Goal: Task Accomplishment & Management: Complete application form

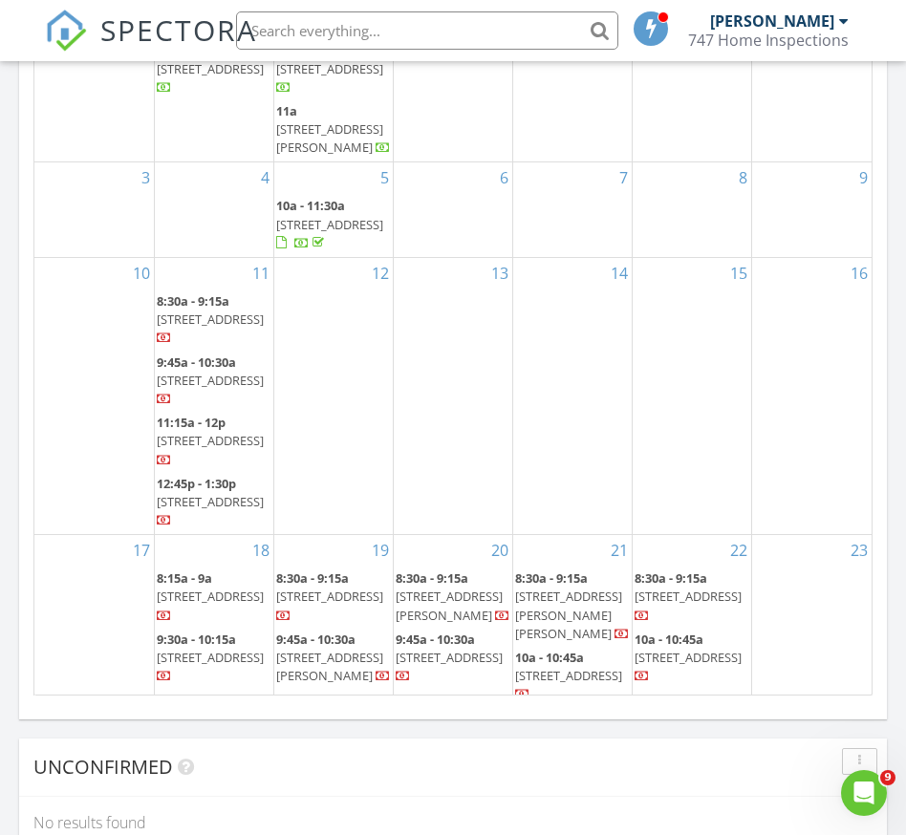
scroll to position [3269, 907]
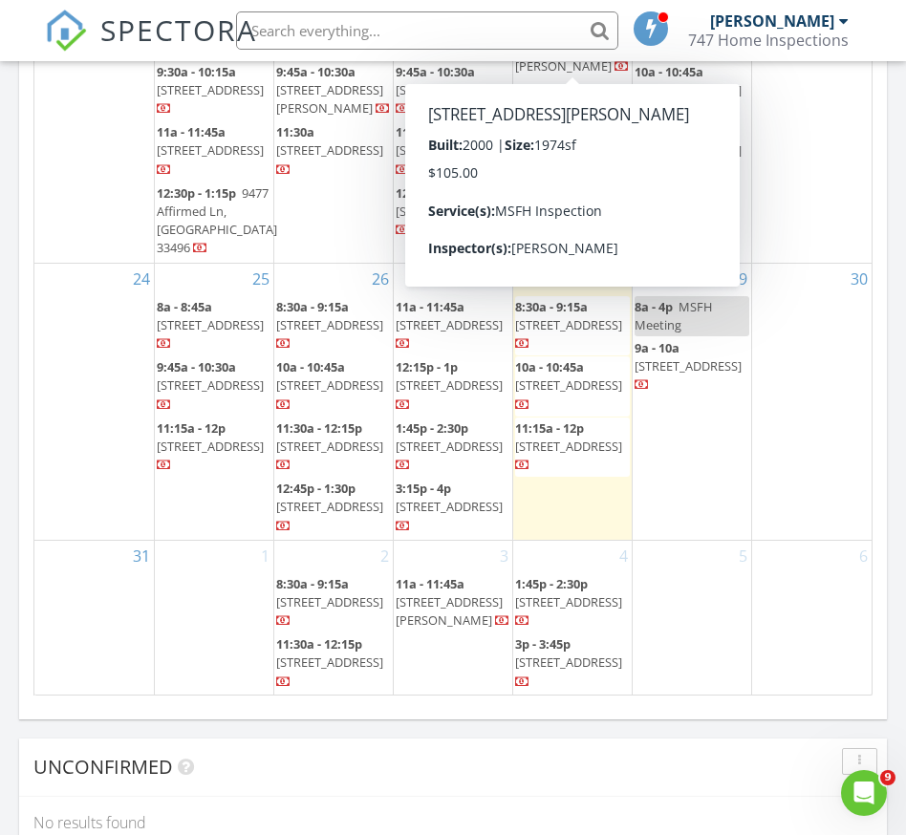
click at [876, 318] on div "August 2025 today list day week cal wk 4 wk month Sun Mon Tue Wed Thu Fri Sat 2…" at bounding box center [453, 275] width 868 height 869
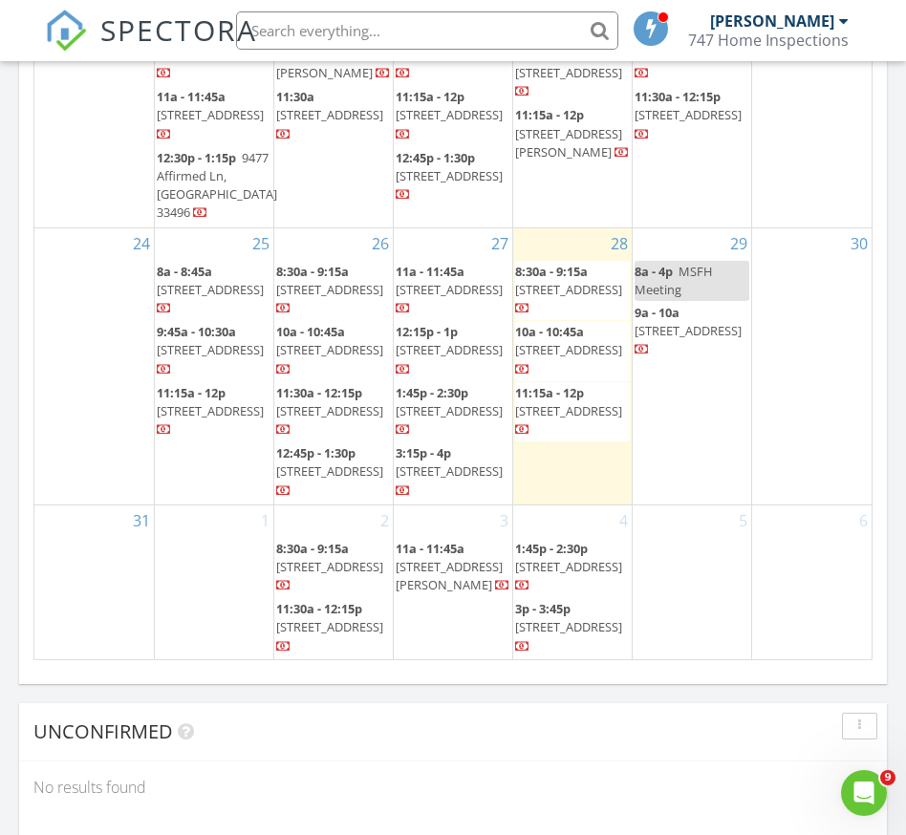
scroll to position [2361, 0]
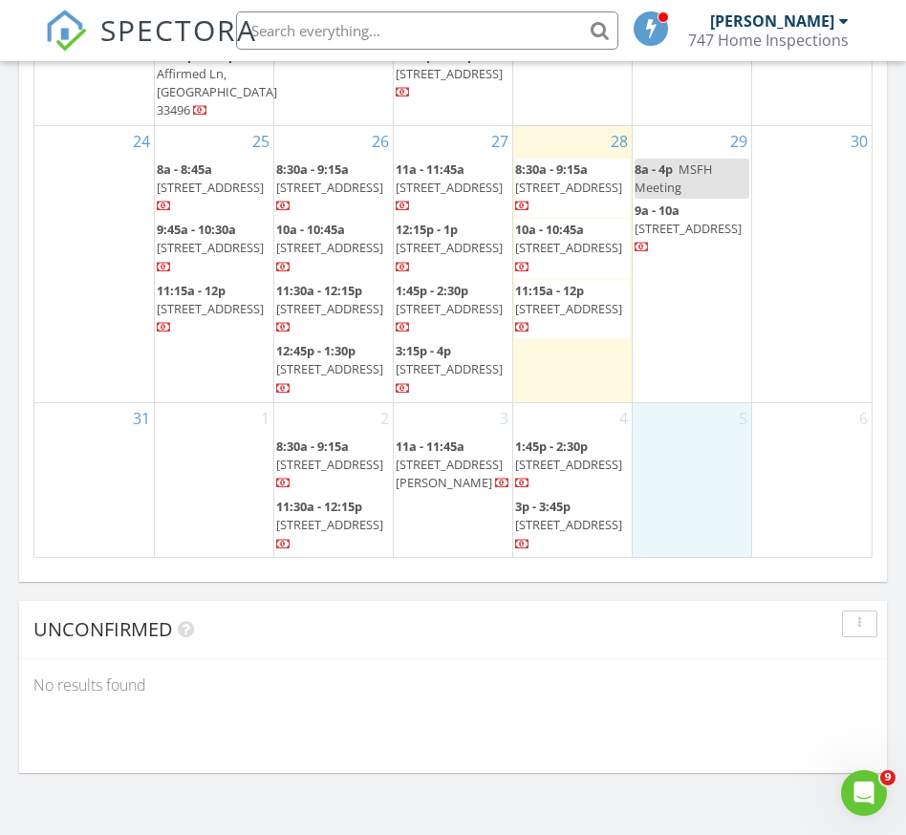
click at [692, 404] on div "5" at bounding box center [692, 480] width 119 height 155
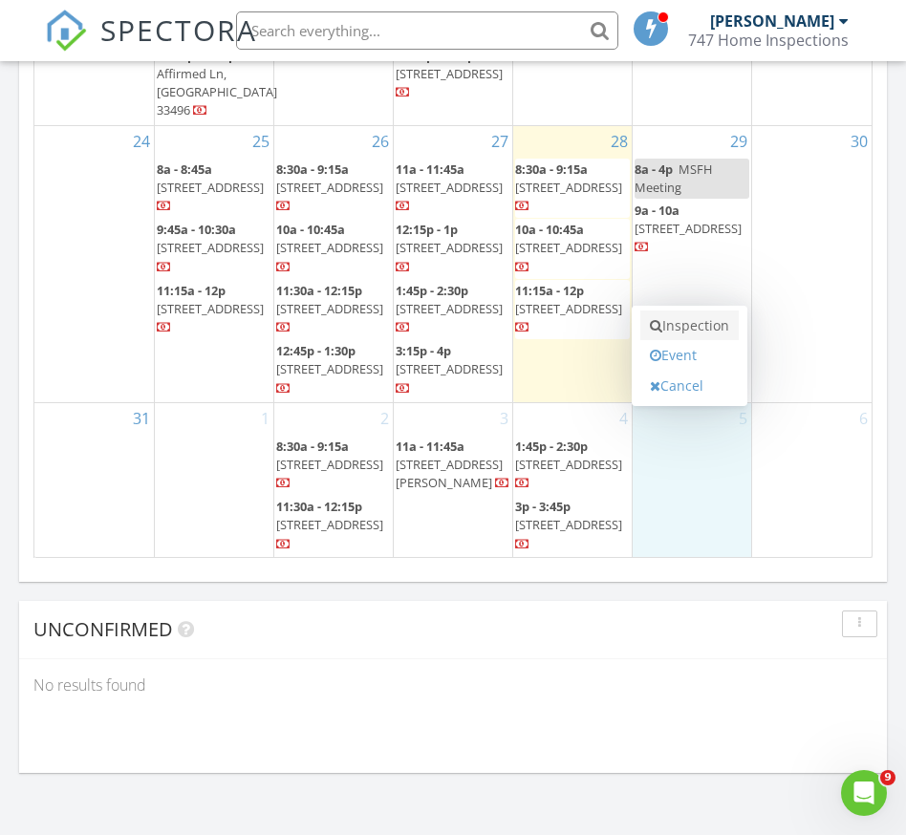
click at [688, 322] on link "Inspection" at bounding box center [689, 326] width 98 height 31
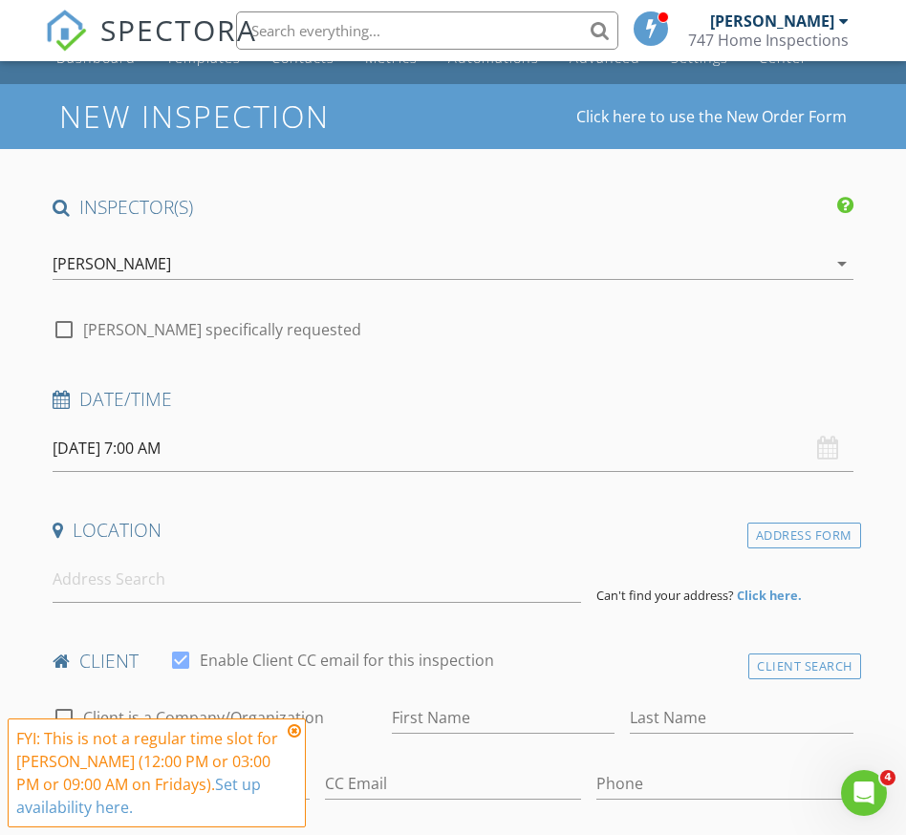
click at [183, 442] on input "09/05/2025 7:00 AM" at bounding box center [453, 448] width 800 height 47
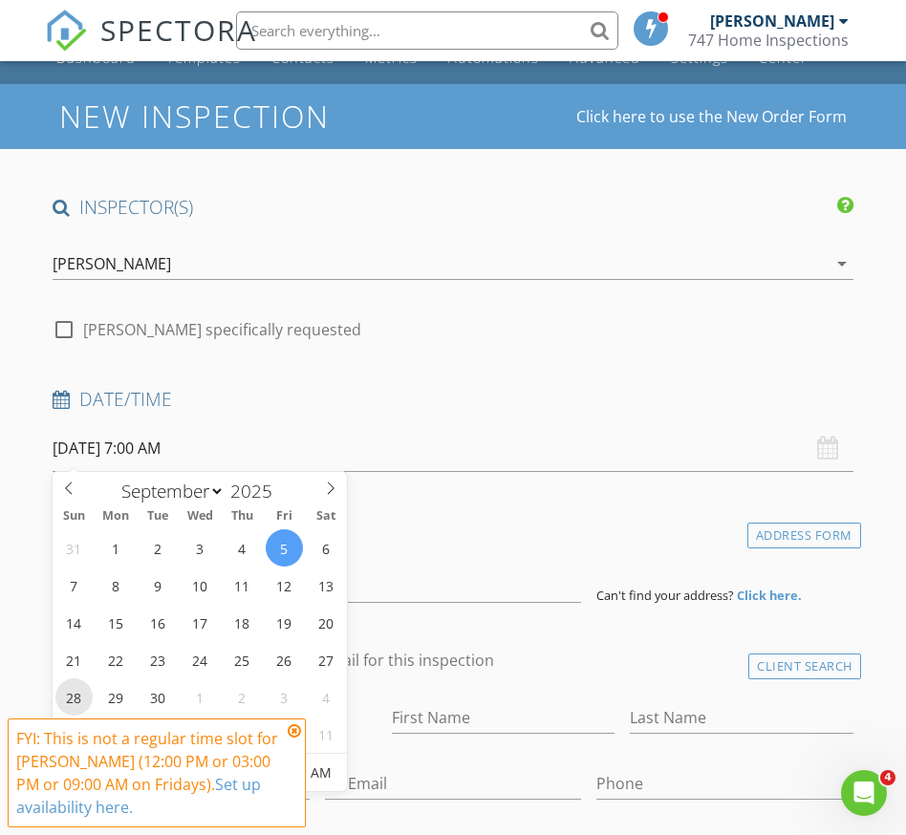
scroll to position [269, 0]
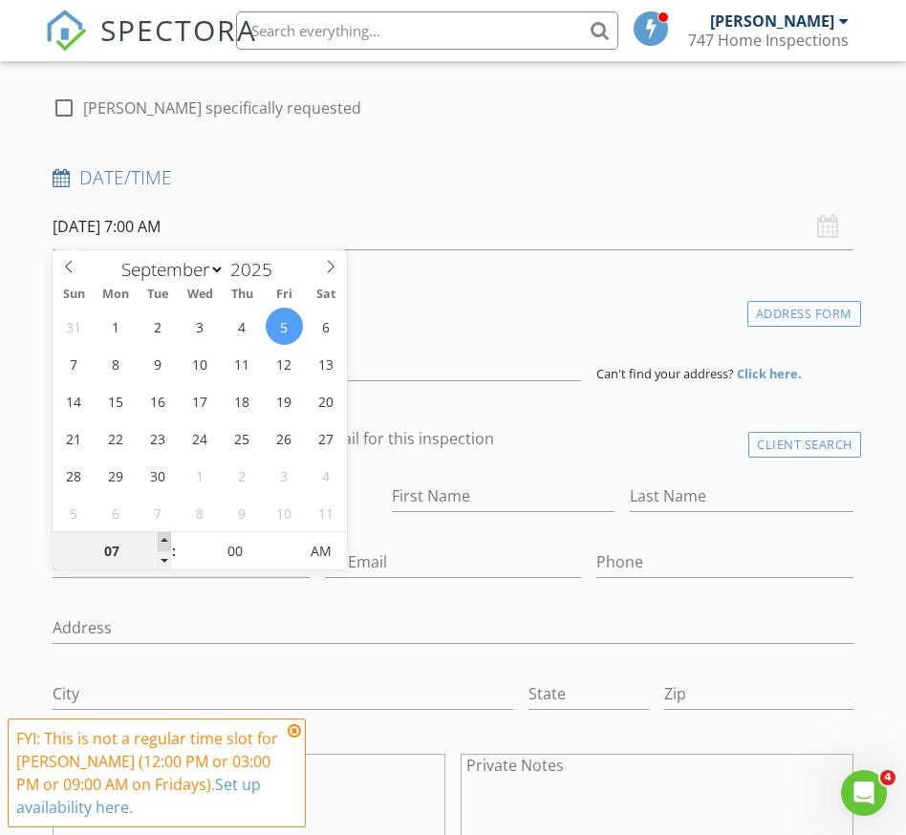
type input "09/05/2025 8:00 AM"
type input "08"
click at [170, 539] on span at bounding box center [164, 541] width 13 height 19
click at [171, 536] on span ":" at bounding box center [174, 551] width 6 height 38
type input "[DATE] 9:00 AM"
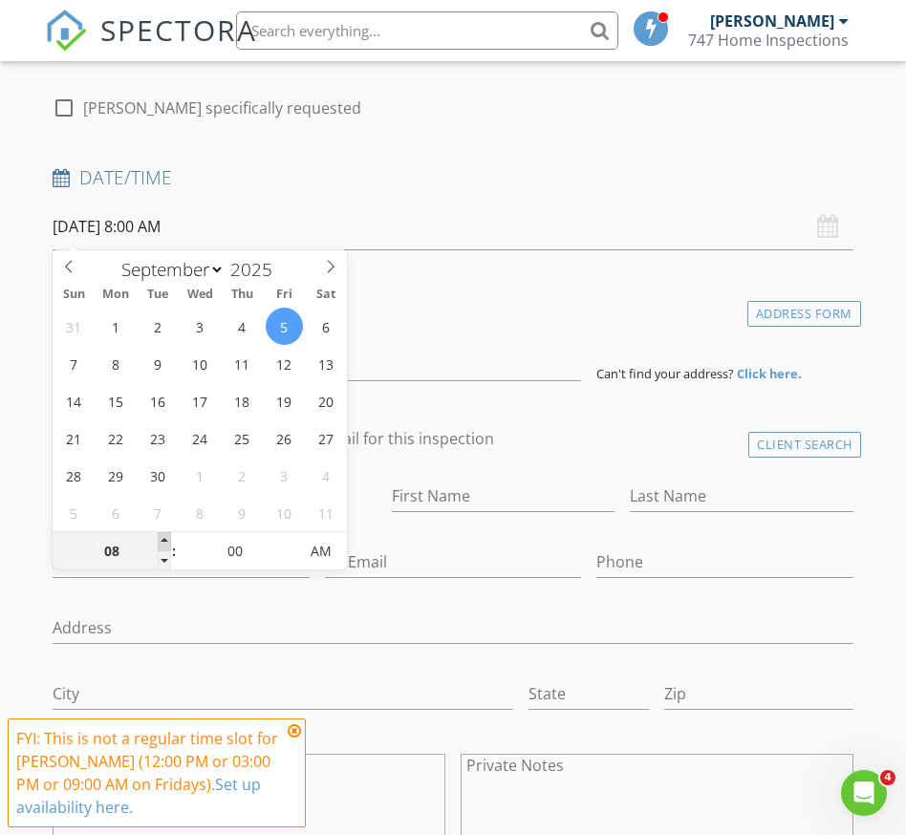
type input "09"
click at [166, 536] on span at bounding box center [164, 541] width 13 height 19
type input "09/05/2025 10:00 AM"
type input "10"
click at [166, 536] on span at bounding box center [164, 541] width 13 height 19
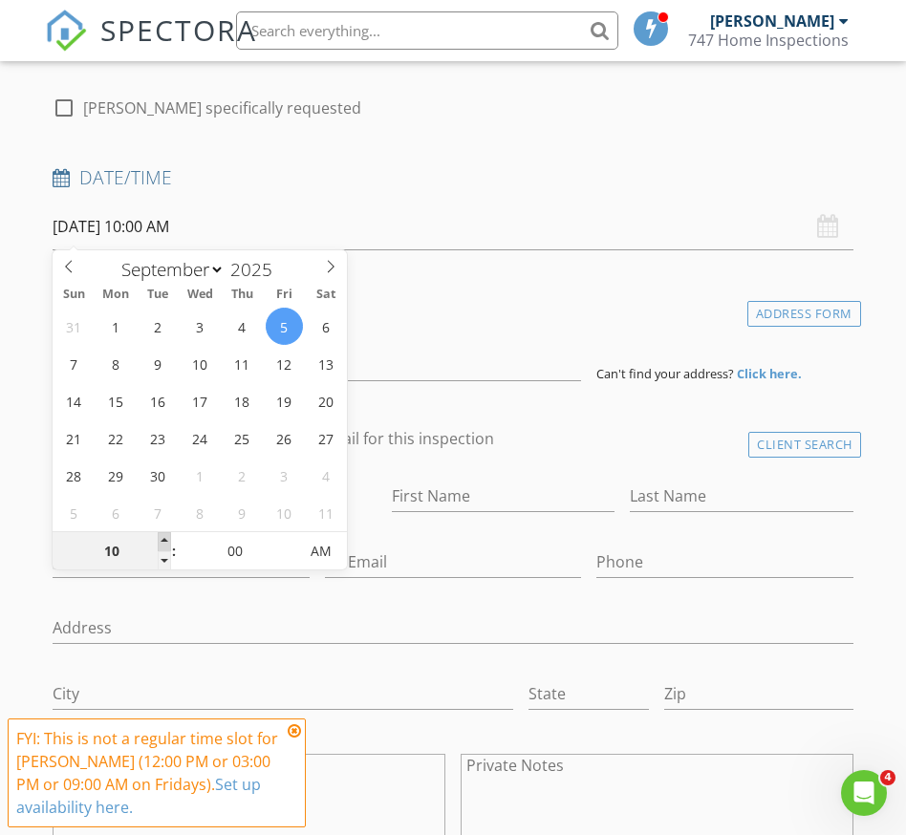
type input "09/05/2025 11:00 AM"
type input "11"
click at [166, 536] on span at bounding box center [164, 541] width 13 height 19
type input "09/05/2025 10:55 AM"
type input "10"
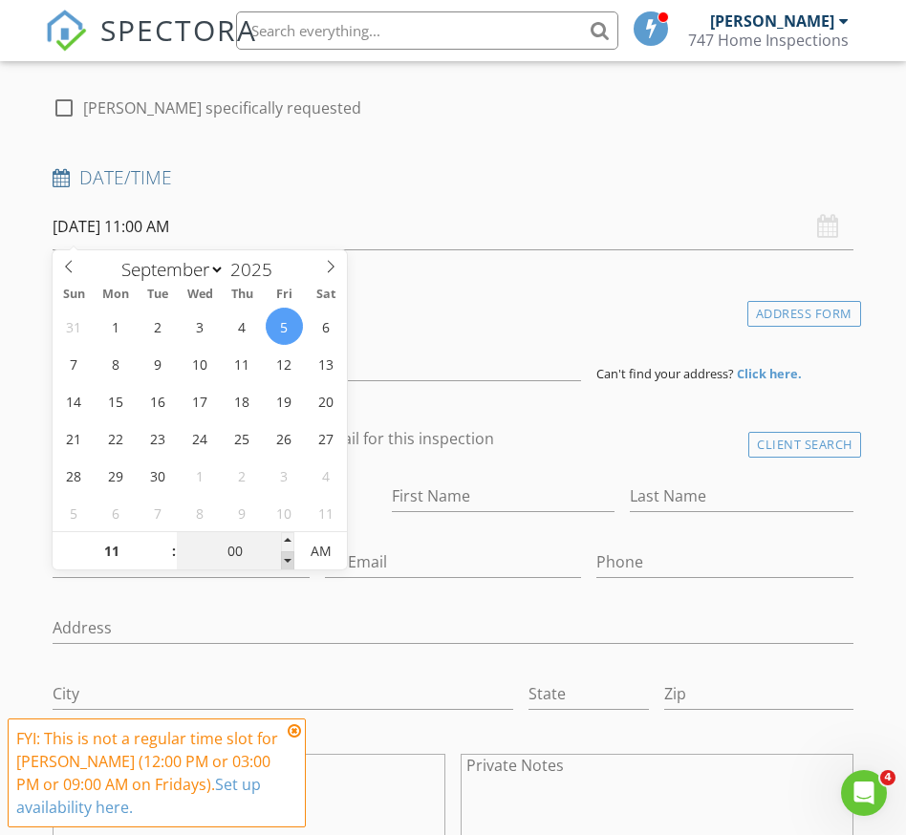
type input "55"
click at [288, 564] on span at bounding box center [287, 560] width 13 height 19
type input "09/05/2025 10:50 AM"
type input "50"
click at [288, 564] on span at bounding box center [287, 560] width 13 height 19
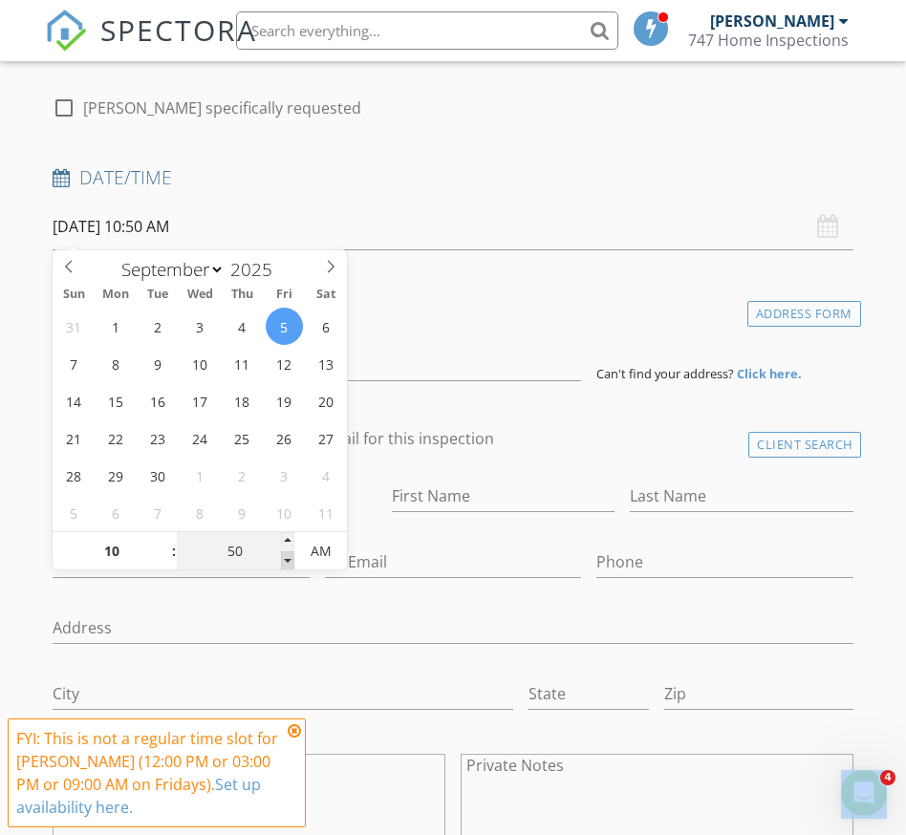
type input "09/05/2025 10:45 AM"
type input "45"
click at [288, 564] on span at bounding box center [287, 560] width 13 height 19
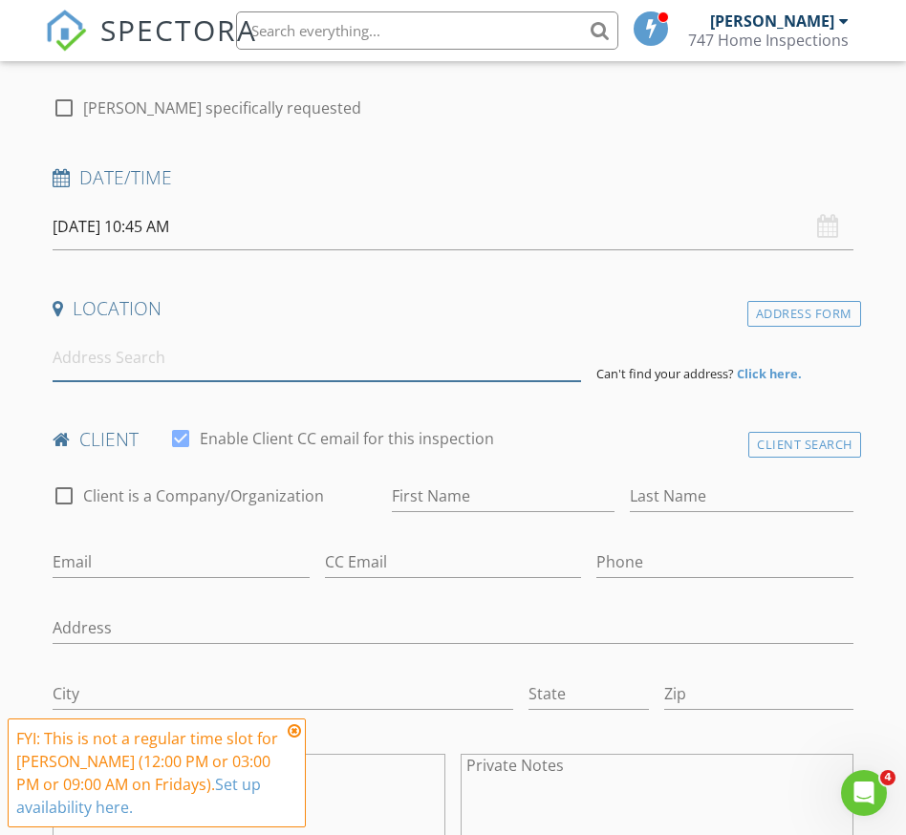
click at [123, 369] on input at bounding box center [317, 357] width 528 height 47
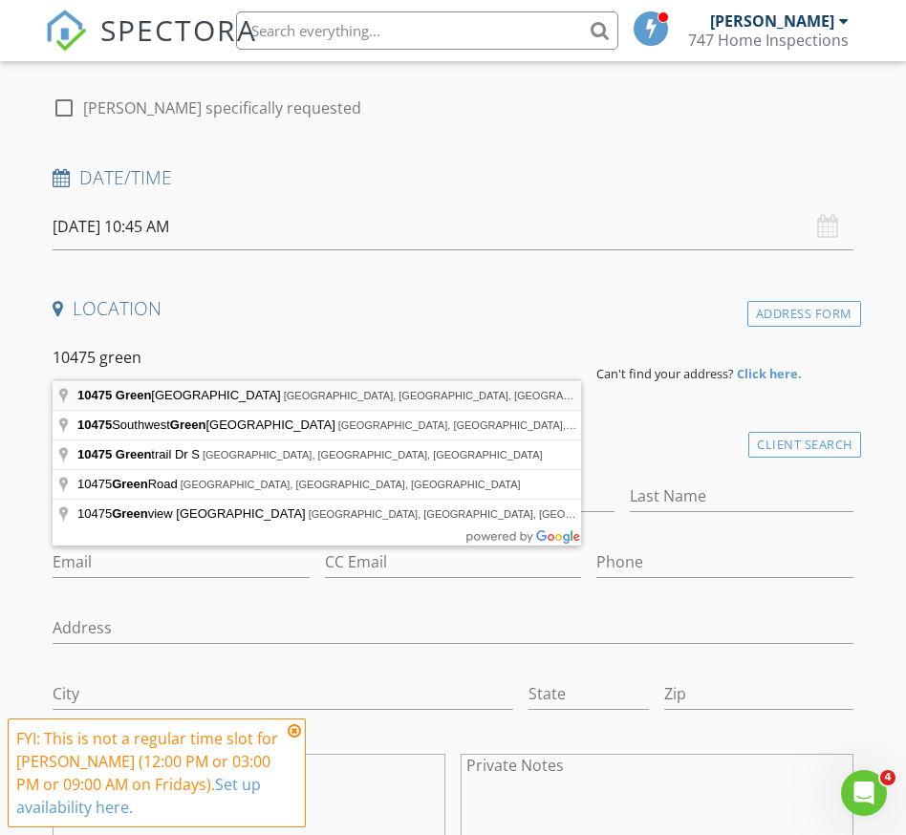
type input "10475 Greentrail Drive North, Boynton Beach, FL, USA"
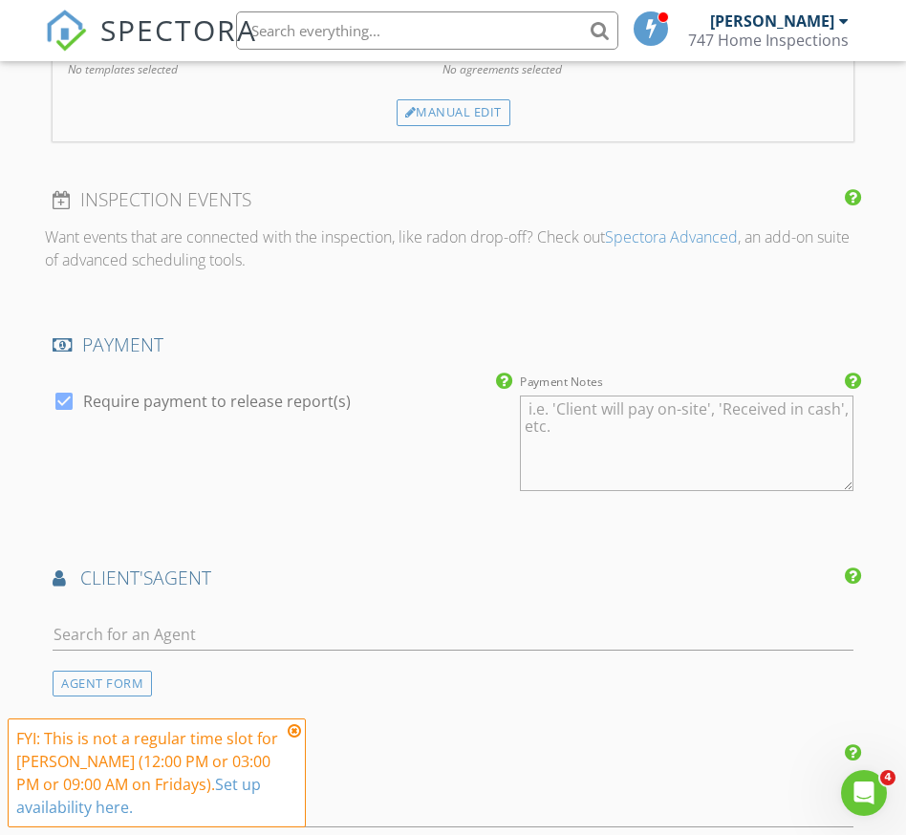
scroll to position [1373, 0]
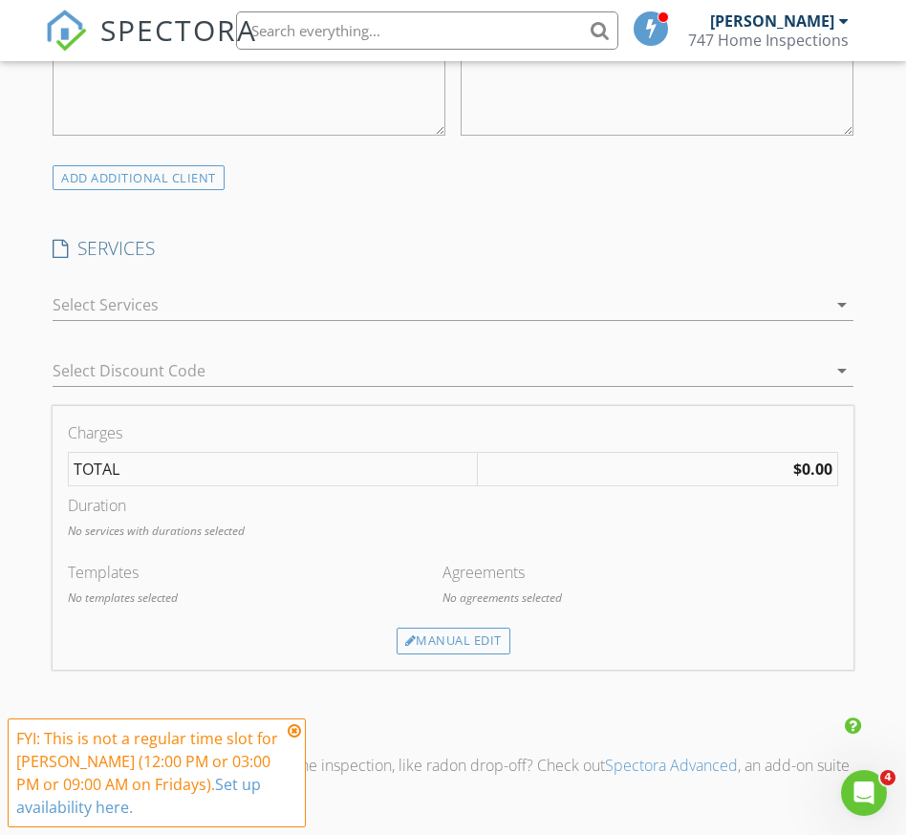
click at [177, 308] on div at bounding box center [439, 305] width 773 height 31
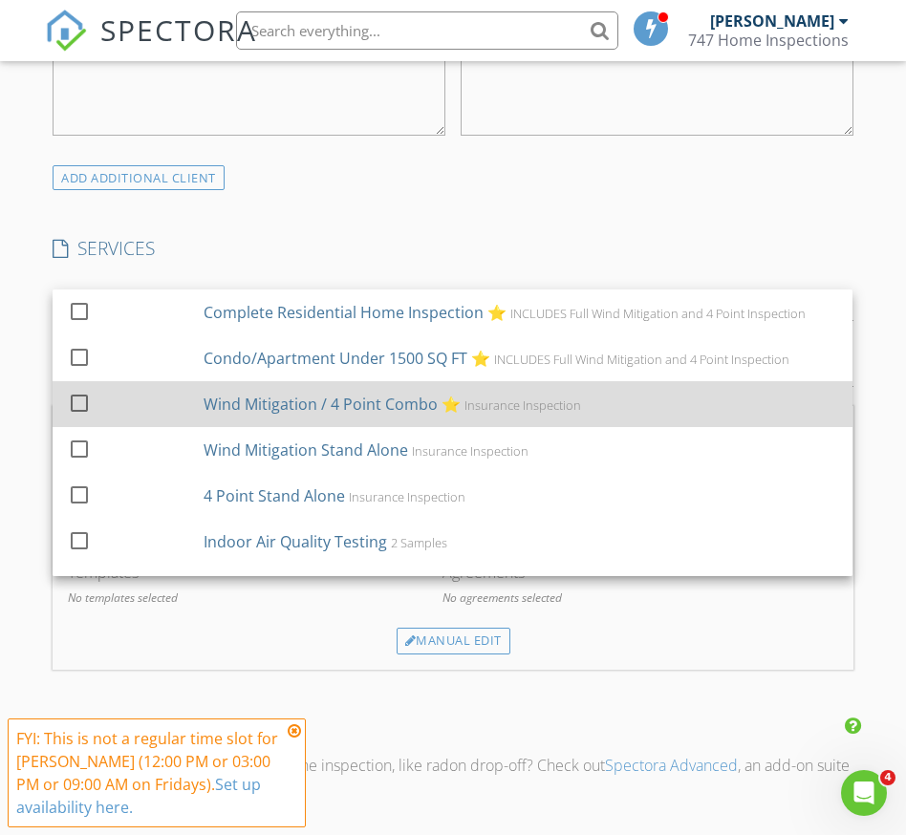
scroll to position [264, 0]
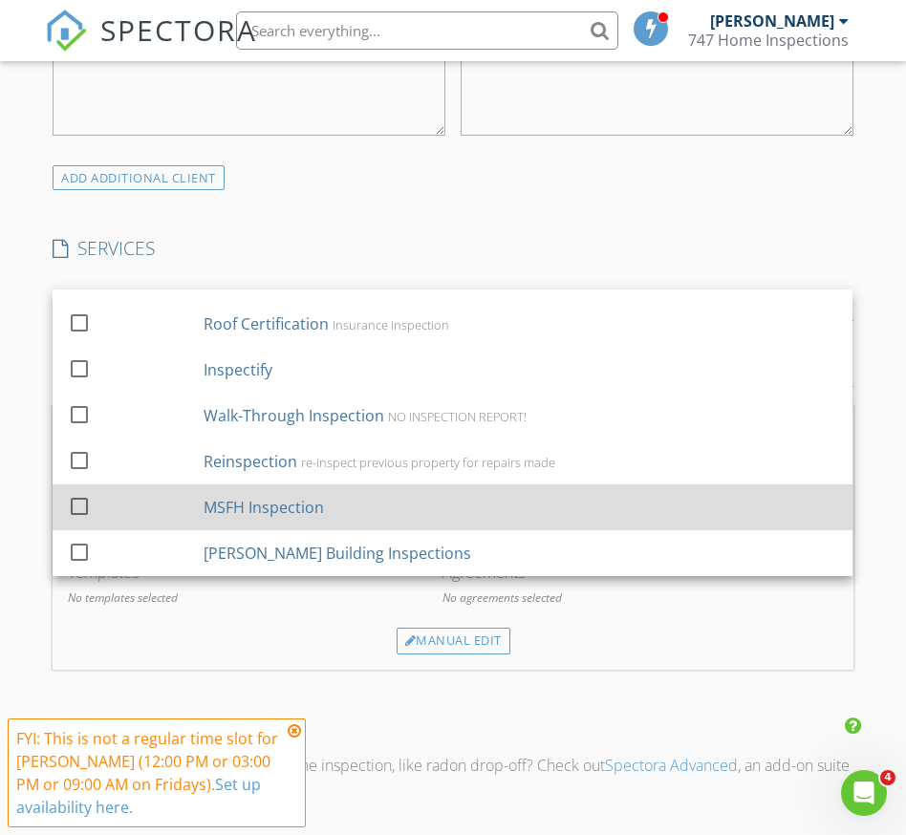
click at [290, 486] on div "check_box_outline_blank MSFH Inspection" at bounding box center [452, 507] width 769 height 43
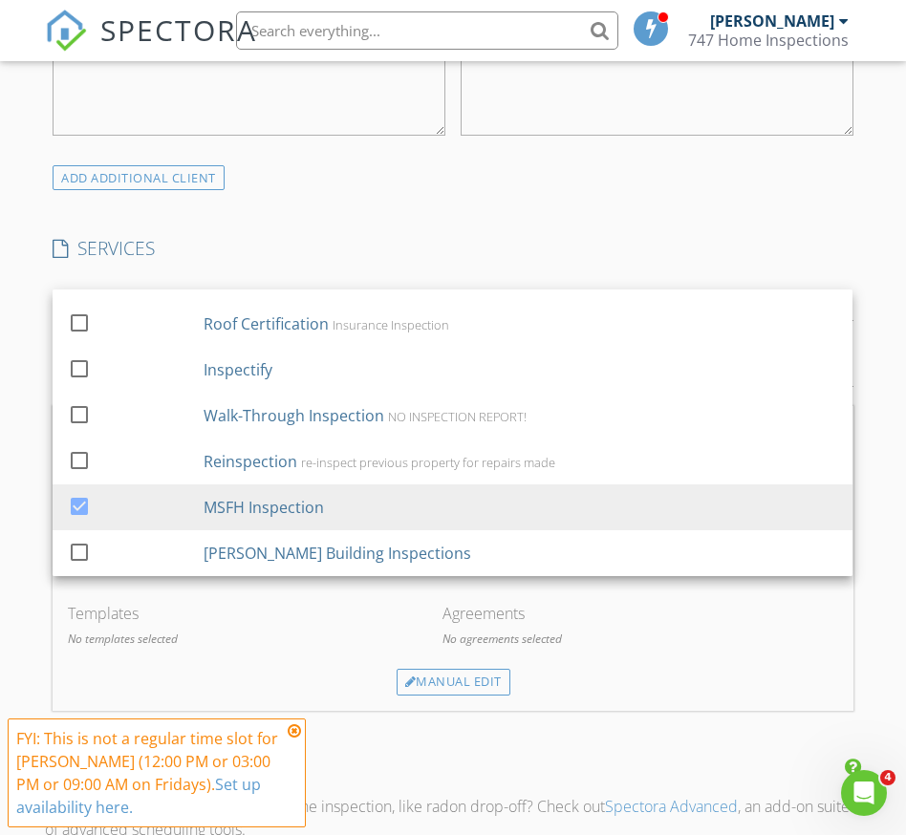
click at [27, 455] on div "New Inspection Click here to use the New Order Form INSPECTOR(S) check_box Alex…" at bounding box center [453, 519] width 906 height 3523
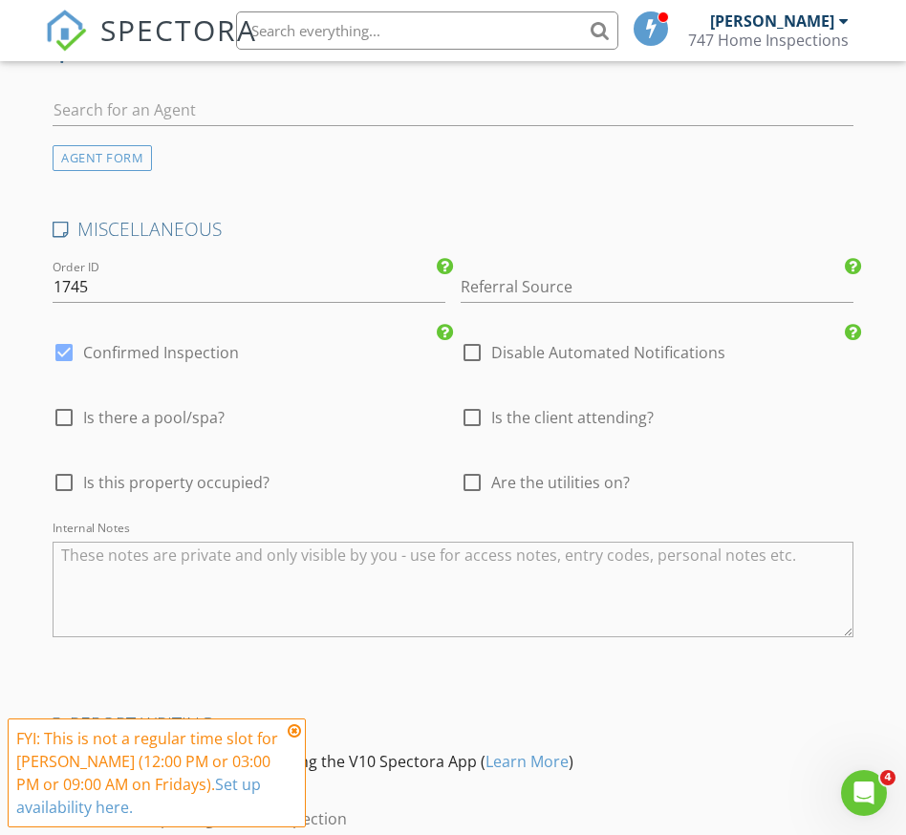
scroll to position [2811, 0]
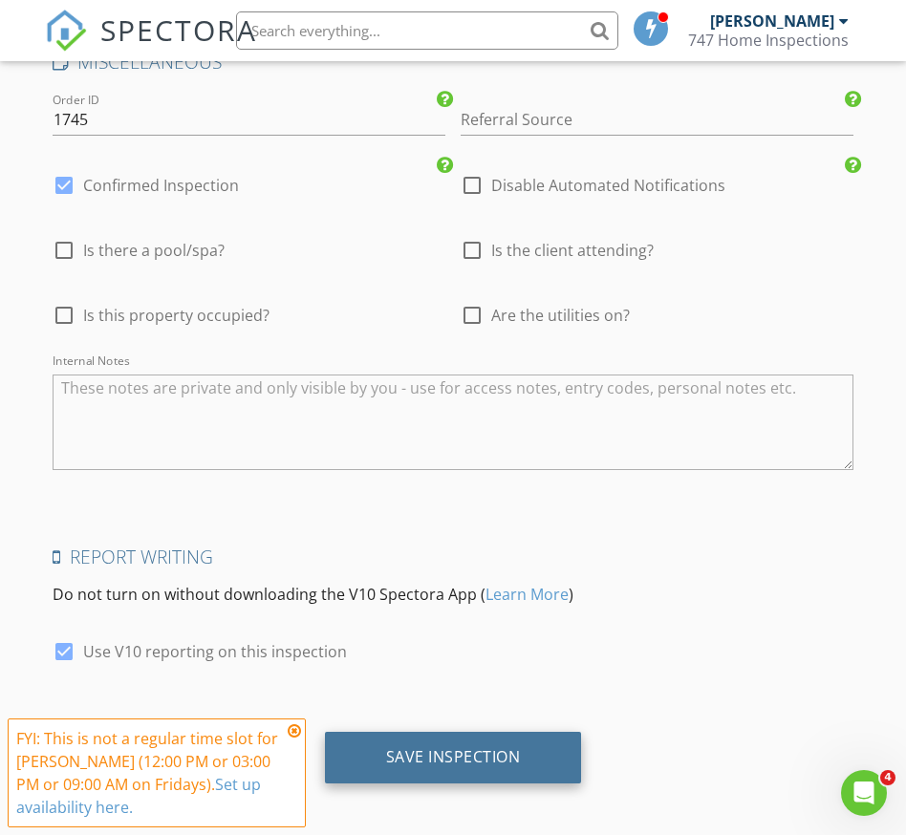
click at [464, 747] on div "Save Inspection" at bounding box center [453, 756] width 135 height 19
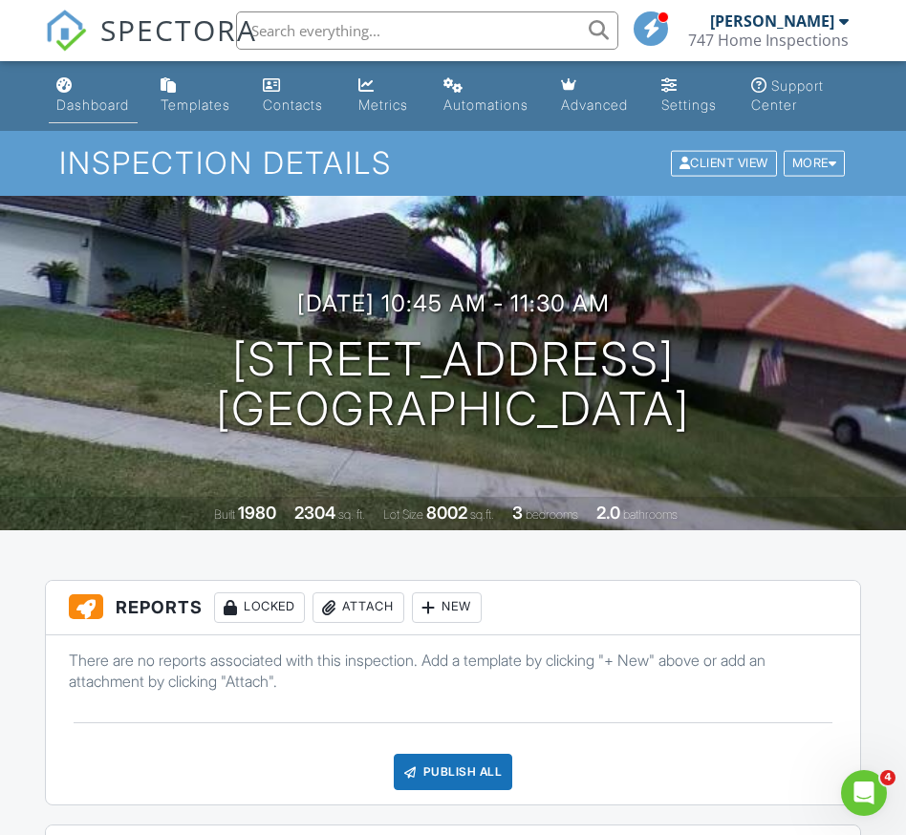
click at [90, 90] on link "Dashboard" at bounding box center [93, 96] width 89 height 54
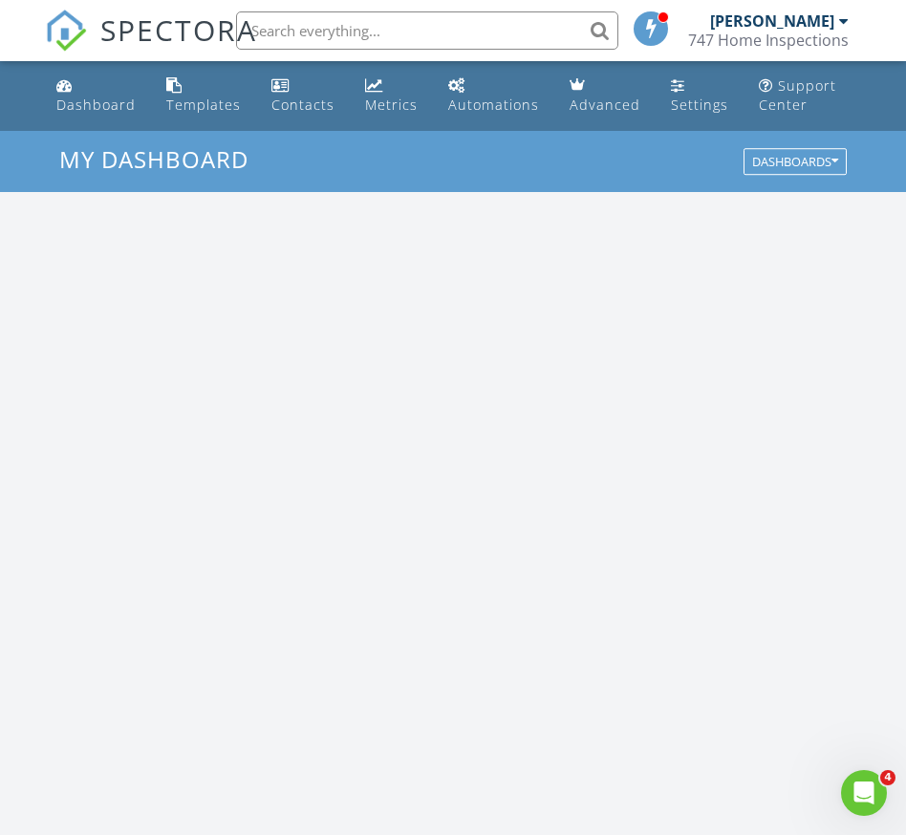
scroll to position [3269, 907]
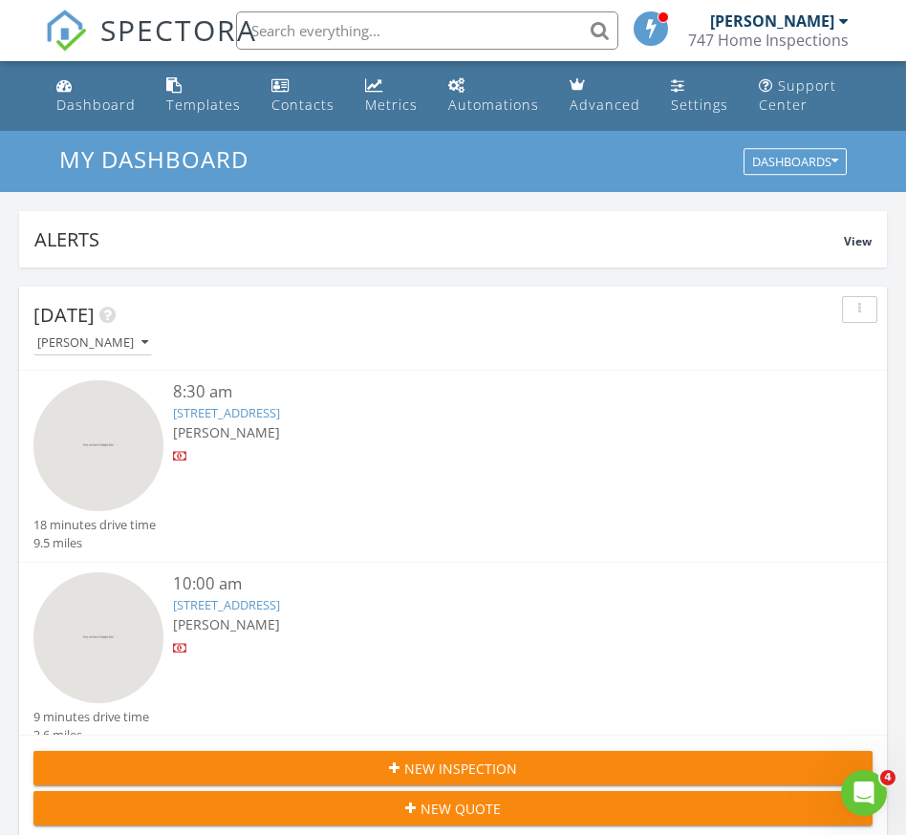
click at [460, 765] on span "New Inspection" at bounding box center [460, 769] width 113 height 20
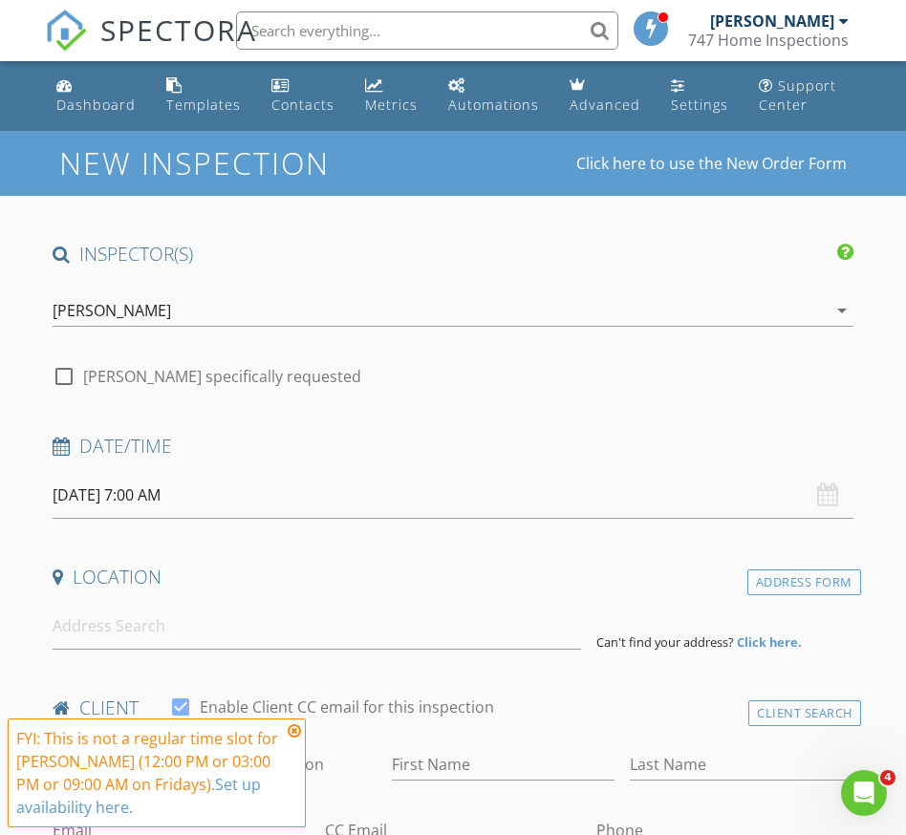
click at [139, 498] on input "[DATE] 7:00 AM" at bounding box center [453, 495] width 800 height 47
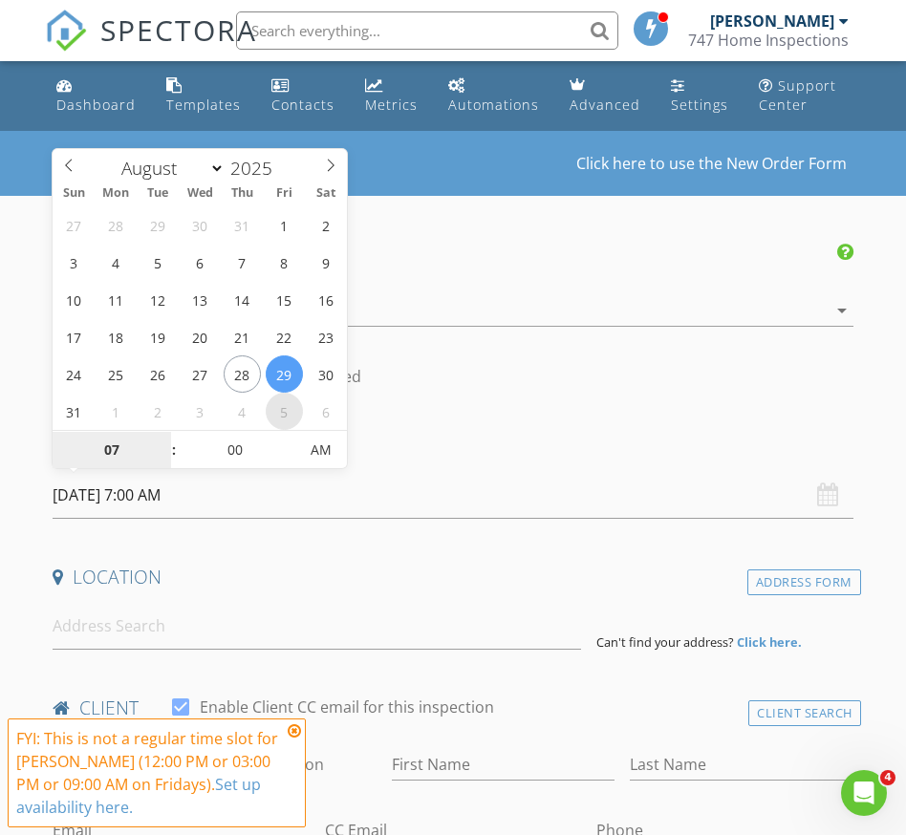
select select "8"
type input "[DATE] 7:00 AM"
click at [155, 436] on input "07" at bounding box center [112, 451] width 118 height 38
type input "08"
type input "09/05/2025 8:00 AM"
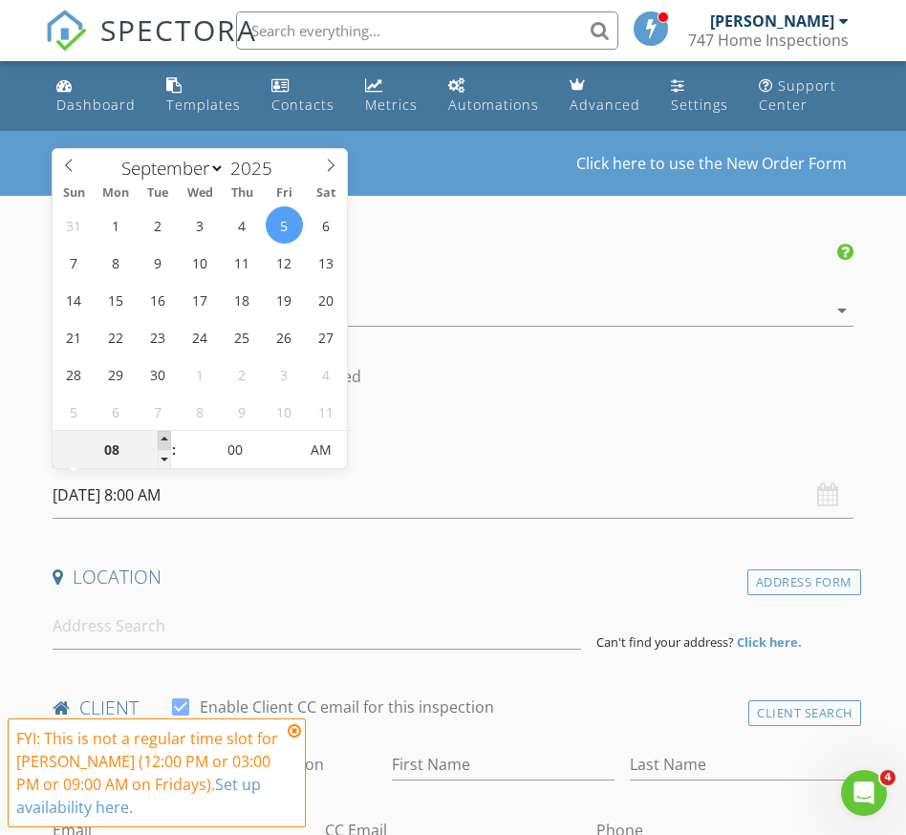
click at [161, 435] on span at bounding box center [164, 440] width 13 height 19
type input "09"
type input "09/05/2025 9:00 AM"
click at [161, 435] on span at bounding box center [164, 440] width 13 height 19
type input "05"
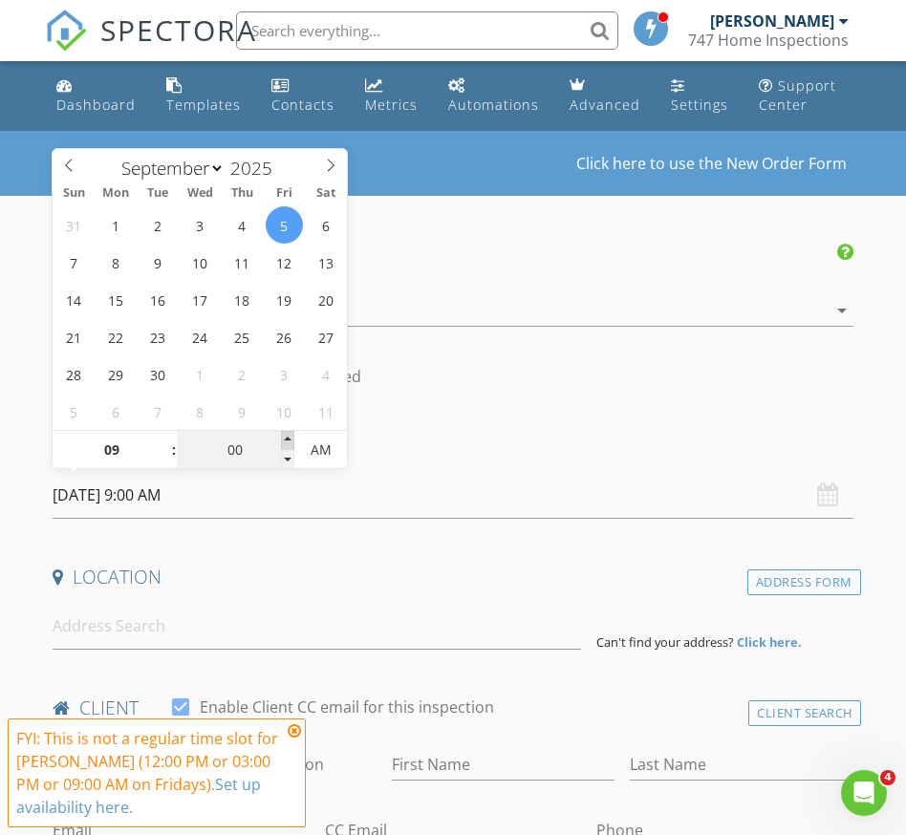
type input "09/05/2025 9:05 AM"
click at [291, 436] on span at bounding box center [287, 440] width 13 height 19
type input "10"
type input "09/05/2025 9:10 AM"
click at [291, 436] on span at bounding box center [287, 440] width 13 height 19
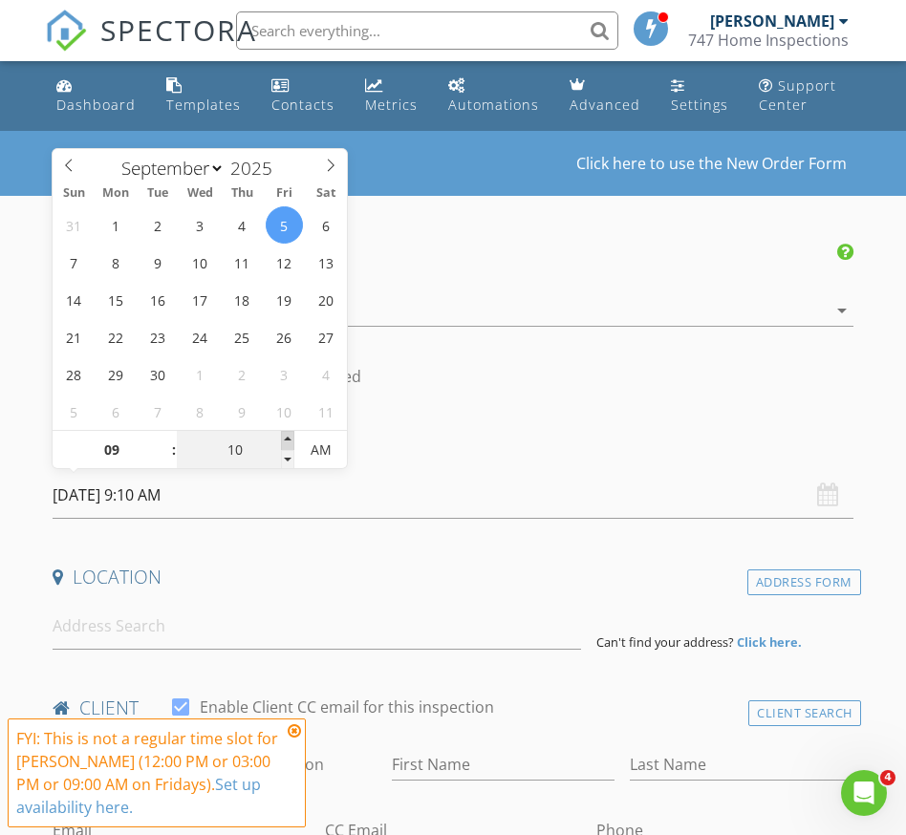
type input "15"
type input "09/05/2025 9:15 AM"
click at [291, 436] on span at bounding box center [287, 440] width 13 height 19
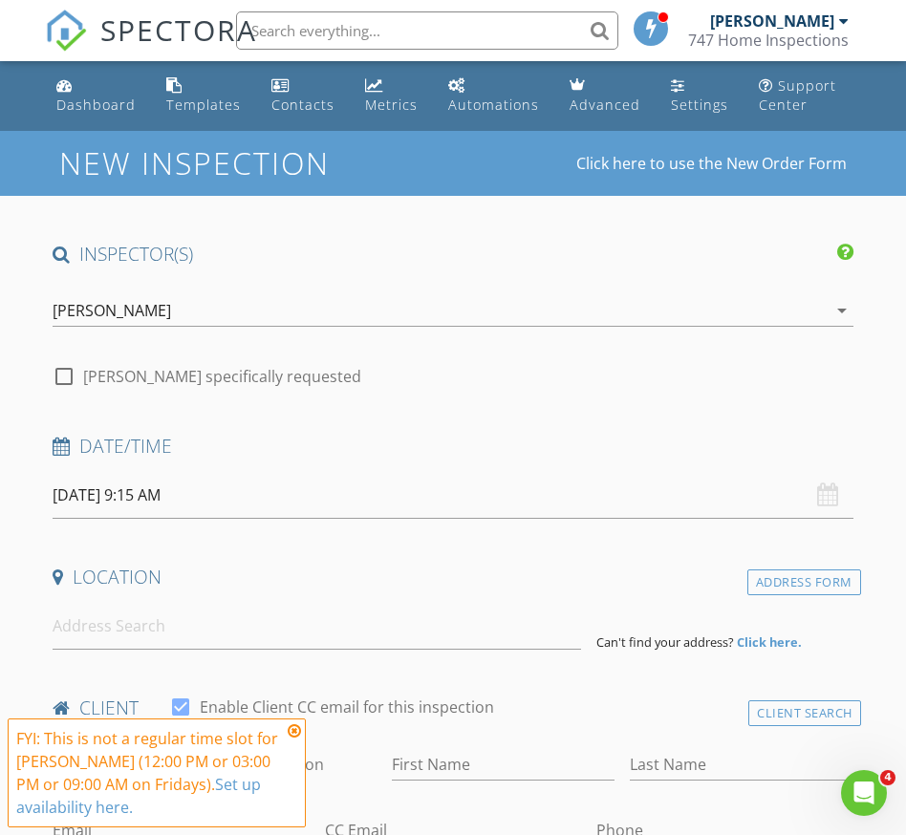
click at [149, 633] on input at bounding box center [317, 626] width 528 height 47
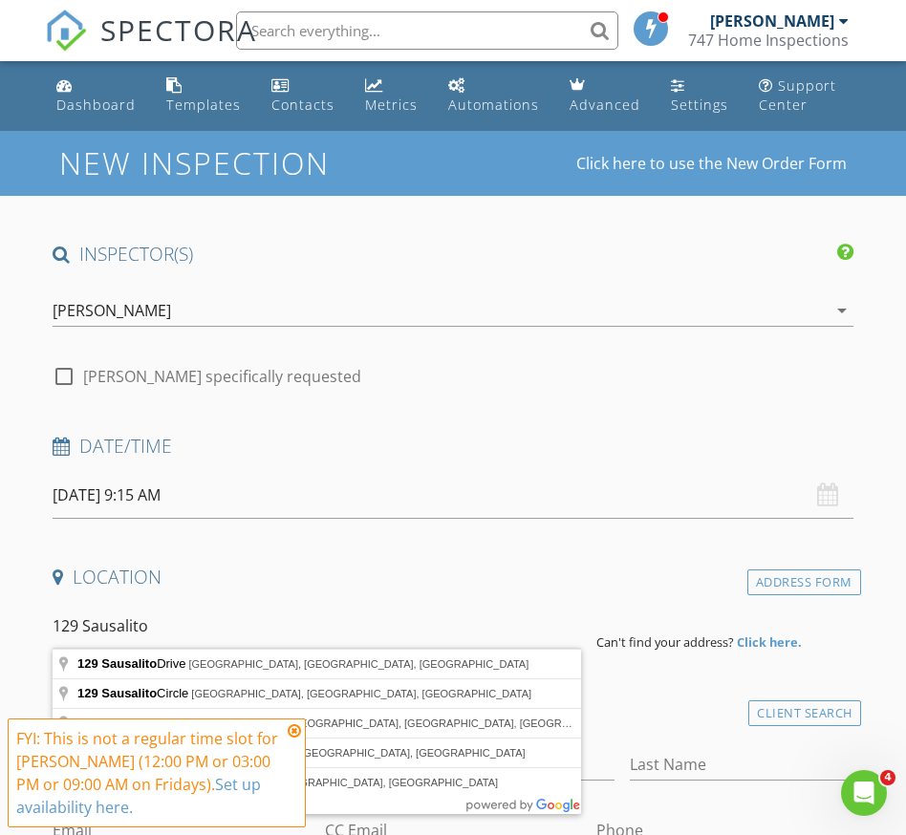
type input "129 Sausalito Drive, Boynton Beach, FL, USA"
drag, startPoint x: 149, startPoint y: 633, endPoint x: 229, endPoint y: 661, distance: 85.2
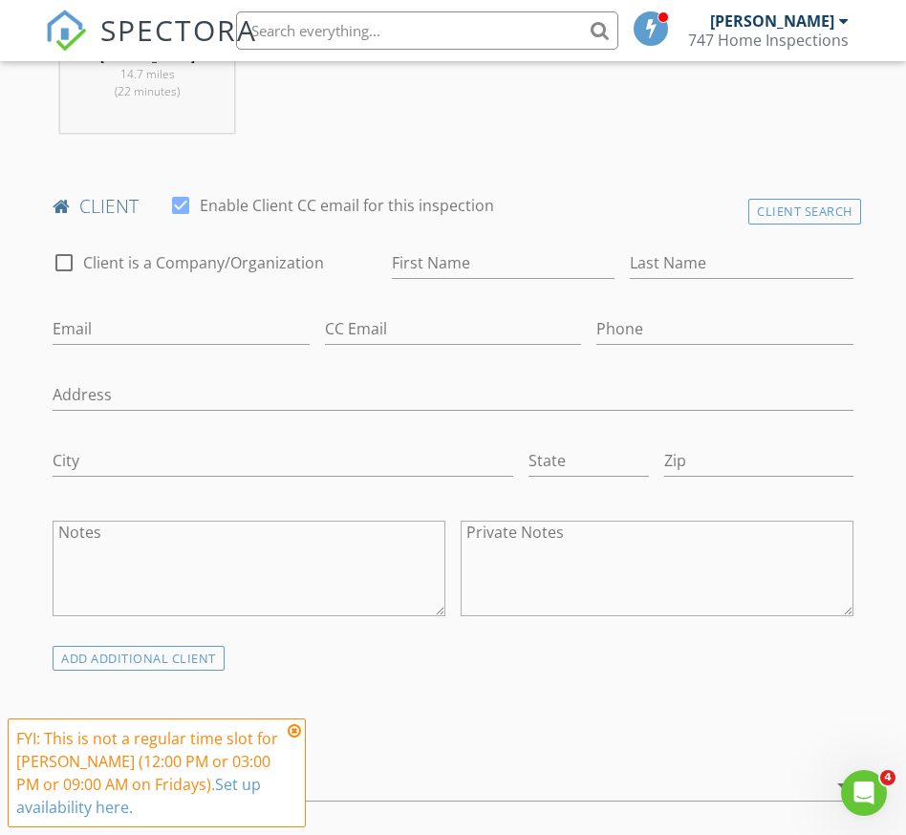
scroll to position [1334, 0]
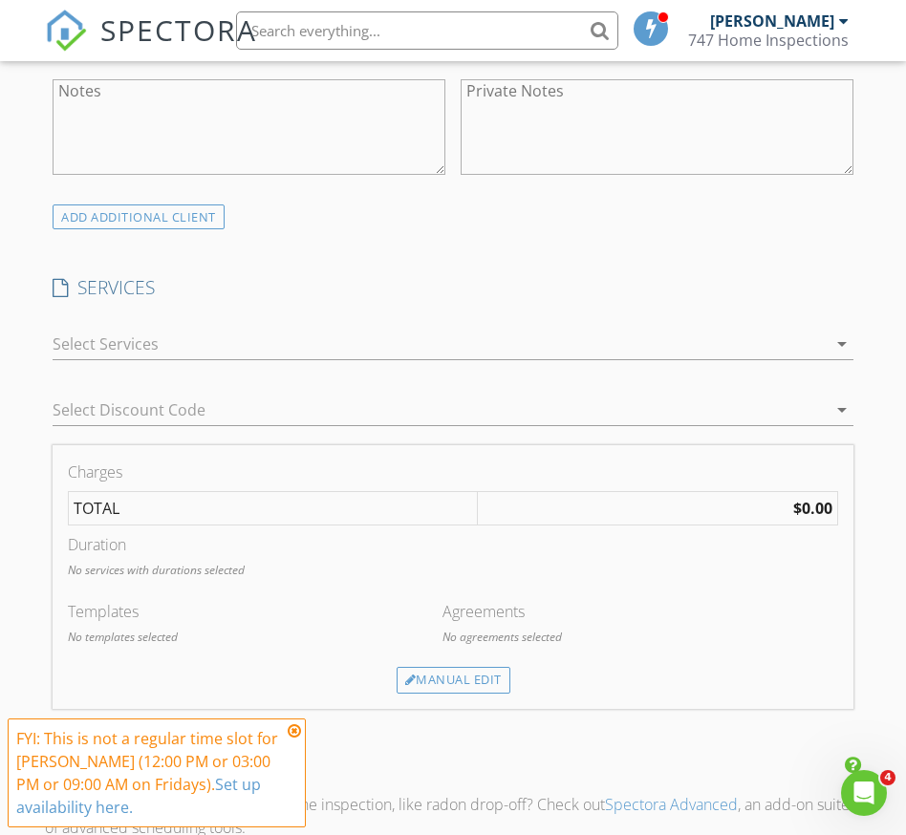
drag, startPoint x: 173, startPoint y: 346, endPoint x: 208, endPoint y: 369, distance: 42.1
click at [173, 346] on div at bounding box center [439, 344] width 773 height 31
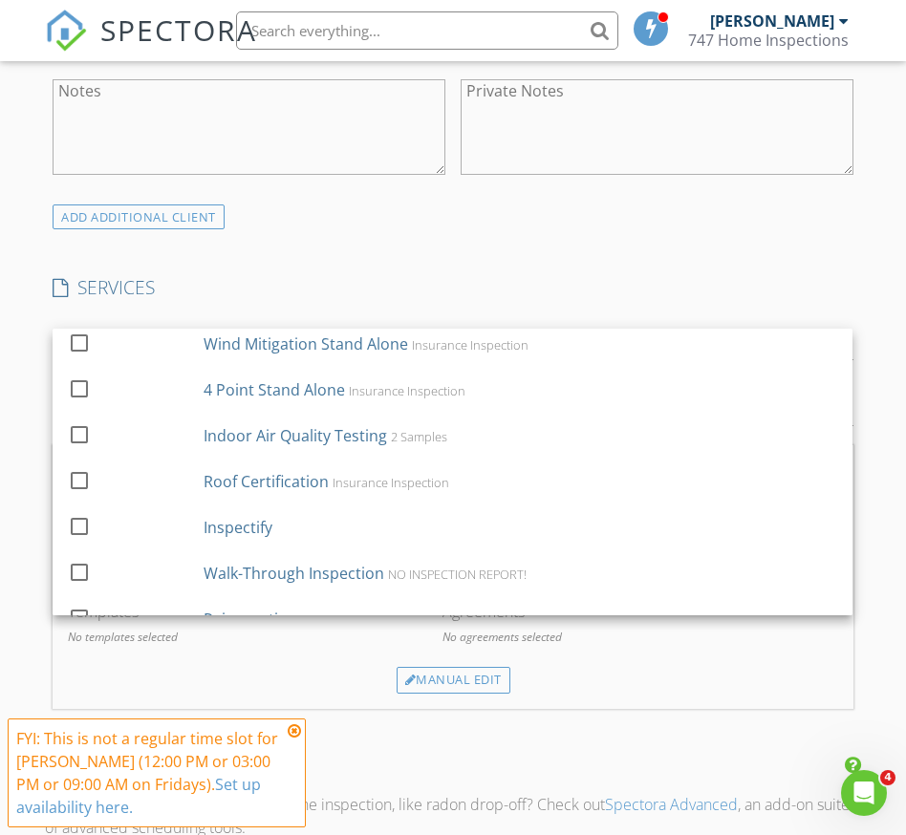
scroll to position [264, 0]
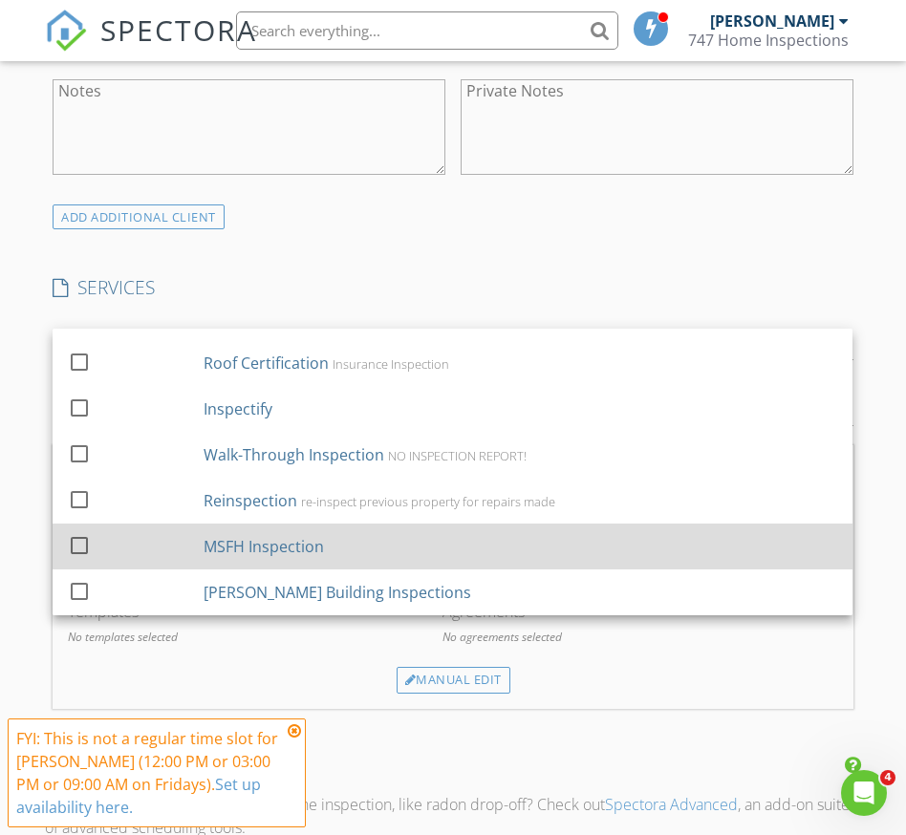
click at [296, 546] on div "MSFH Inspection" at bounding box center [265, 546] width 120 height 23
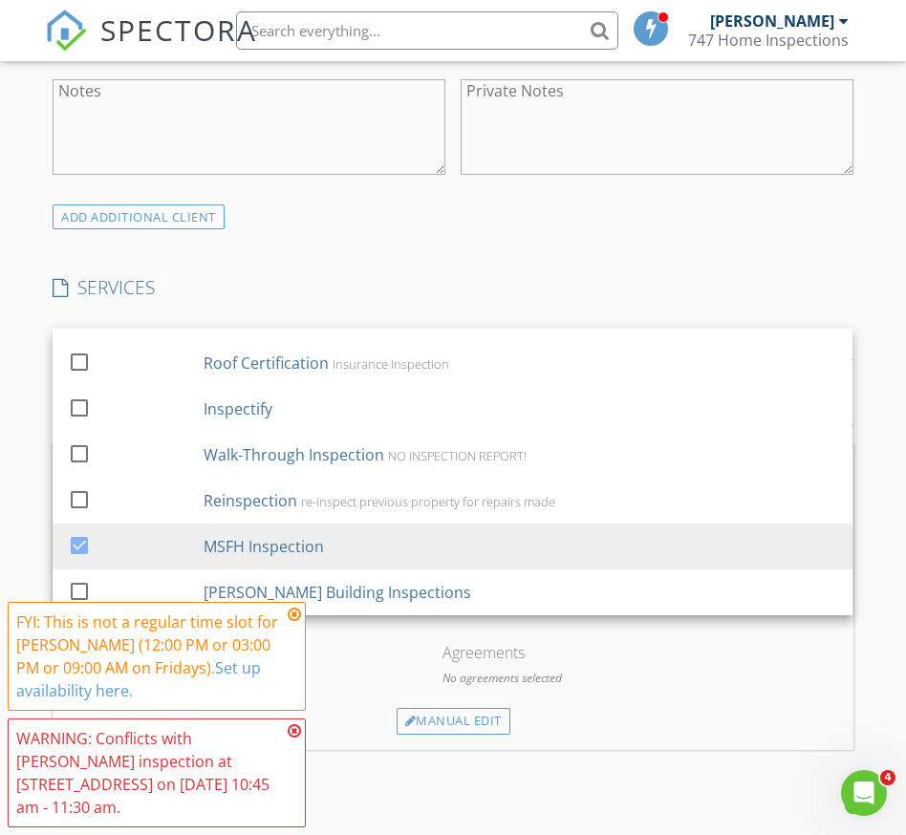
click at [14, 387] on div "New Inspection Click here to use the New Order Form INSPECTOR(S) check_box Alex…" at bounding box center [453, 558] width 906 height 3523
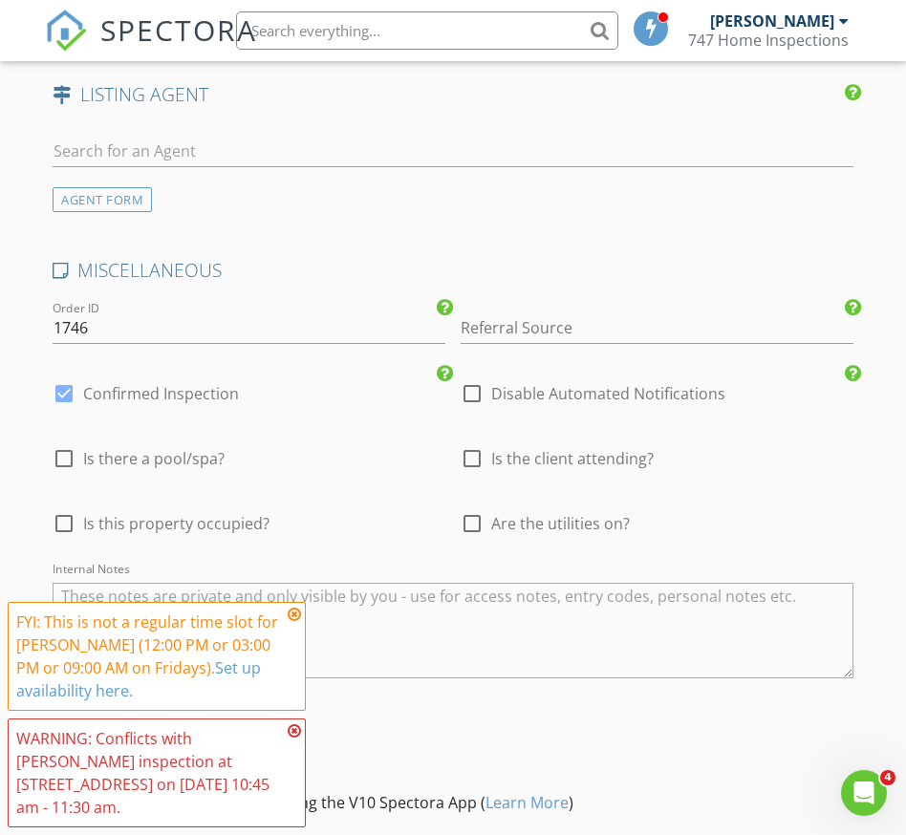
scroll to position [2811, 0]
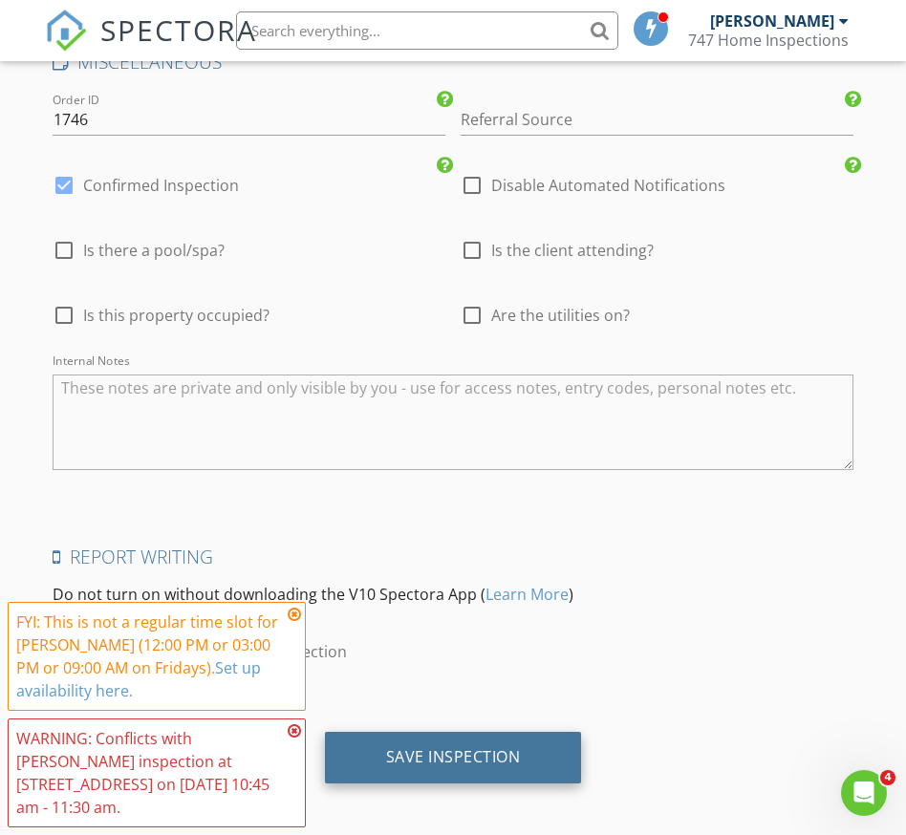
click at [525, 740] on div "Save Inspection" at bounding box center [453, 758] width 257 height 52
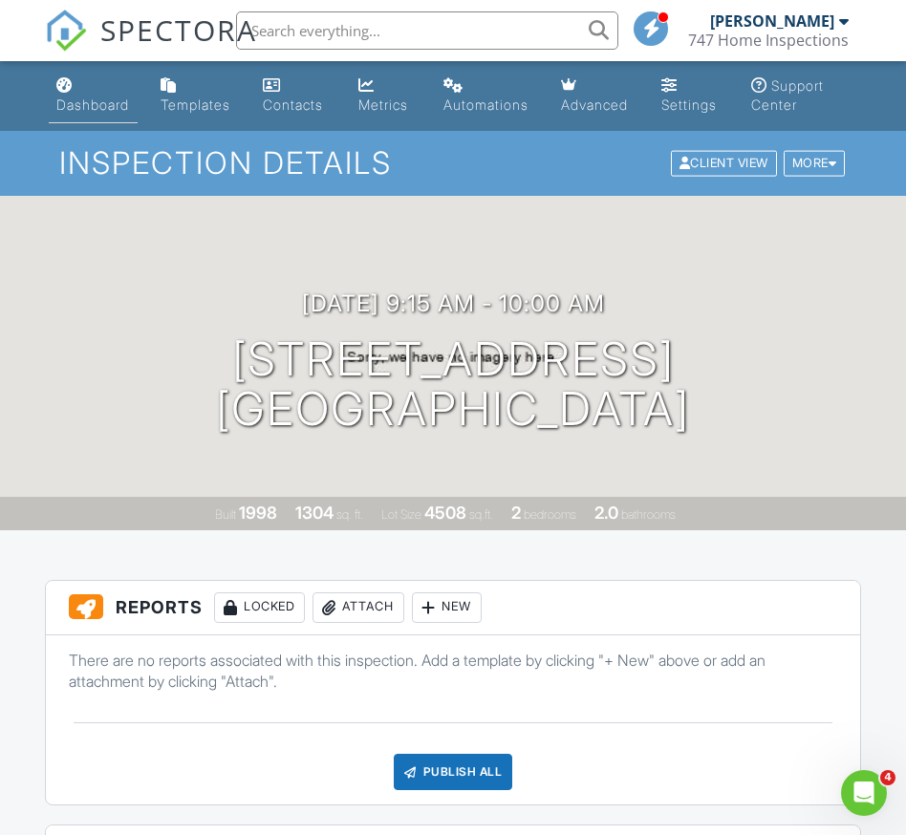
click at [124, 86] on link "Dashboard" at bounding box center [93, 96] width 89 height 54
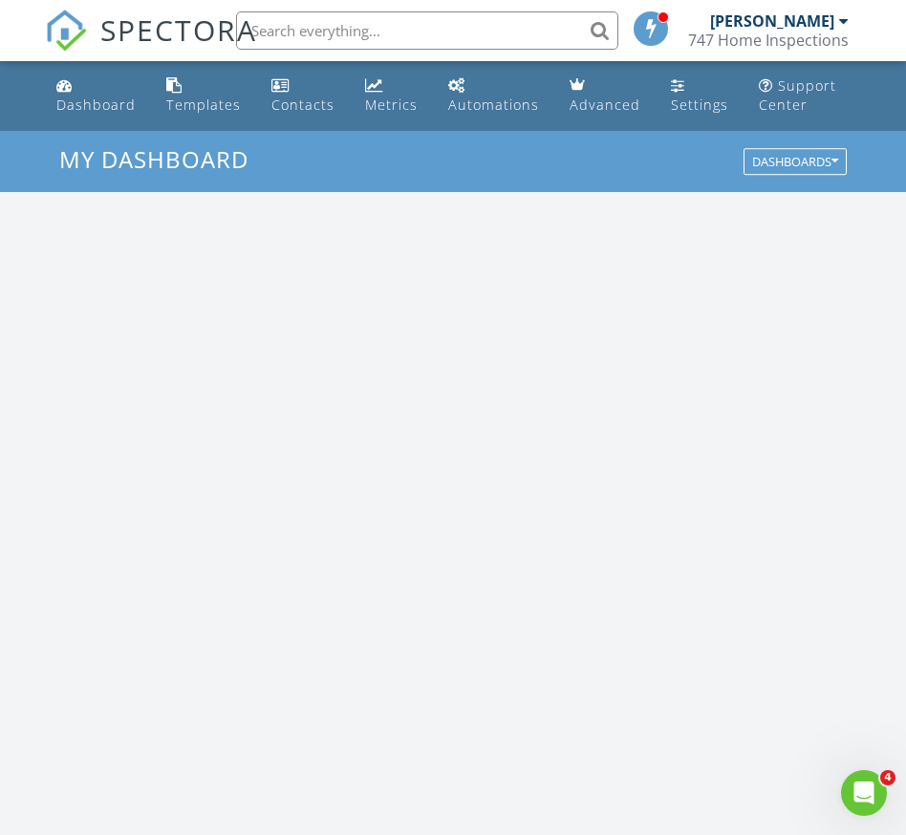
scroll to position [3269, 907]
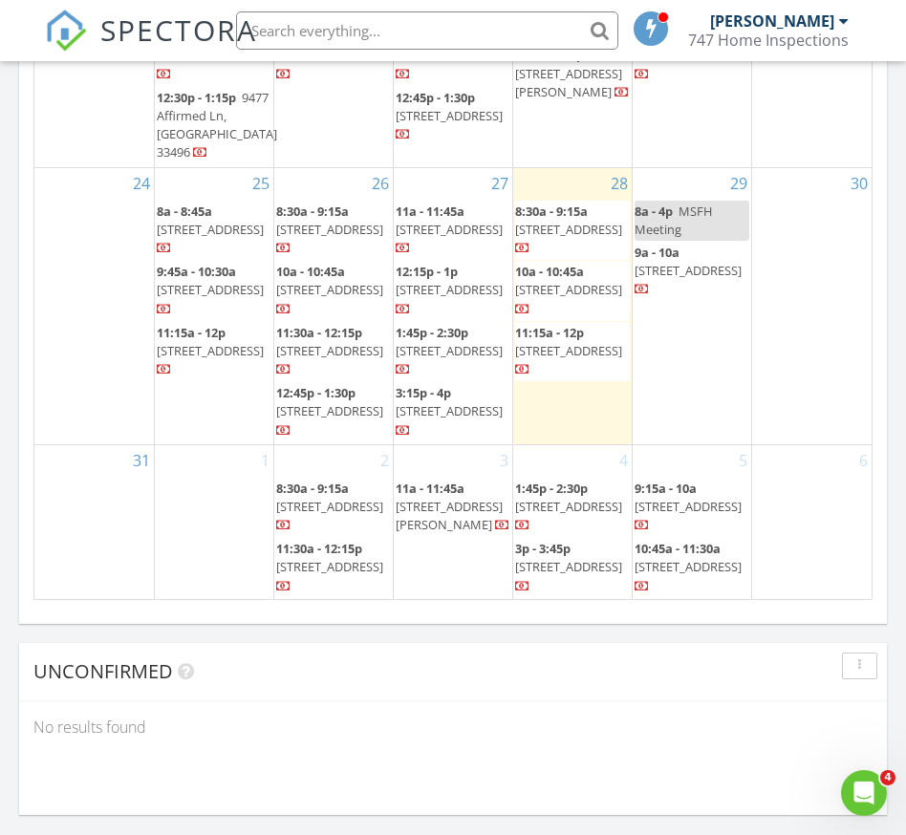
scroll to position [2357, 0]
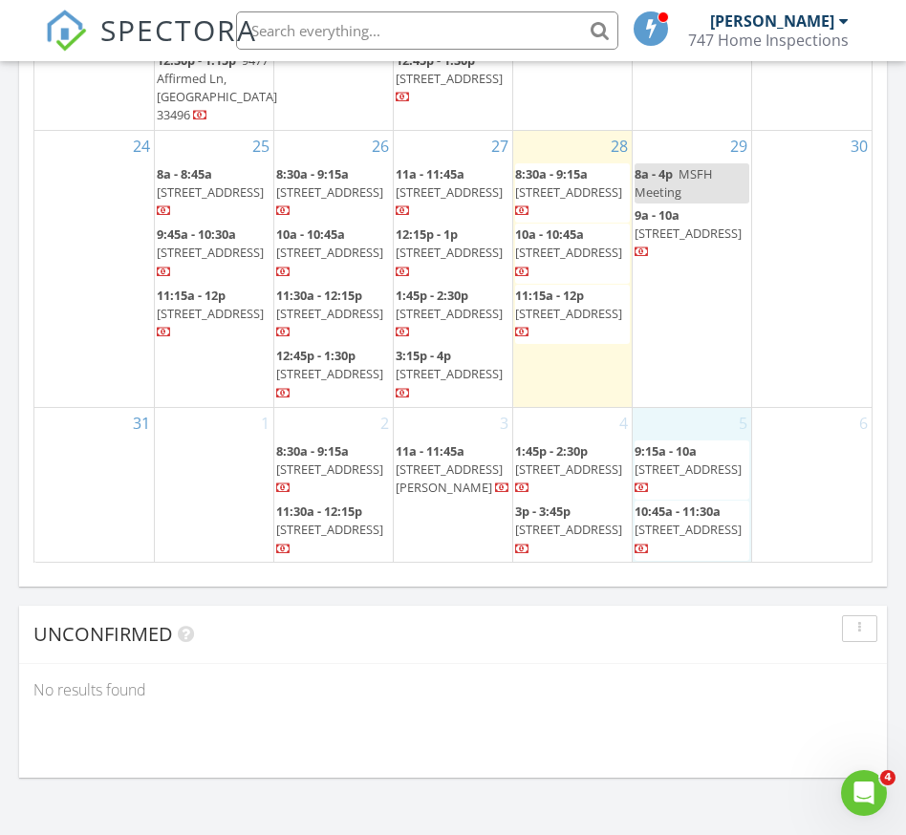
click at [703, 408] on div "5 9:15a - 10a 129 Sausalito Dr, Boynton Beach 33436 10:45a - 11:30a 10475 Green…" at bounding box center [692, 485] width 119 height 155
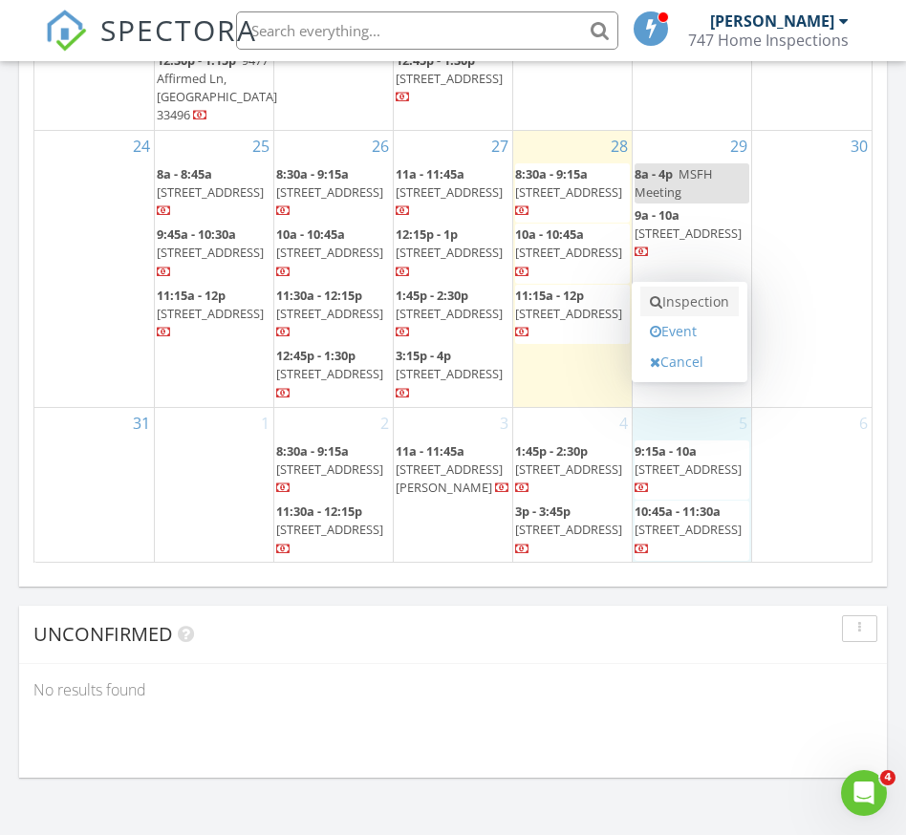
click at [700, 308] on link "Inspection" at bounding box center [689, 302] width 98 height 31
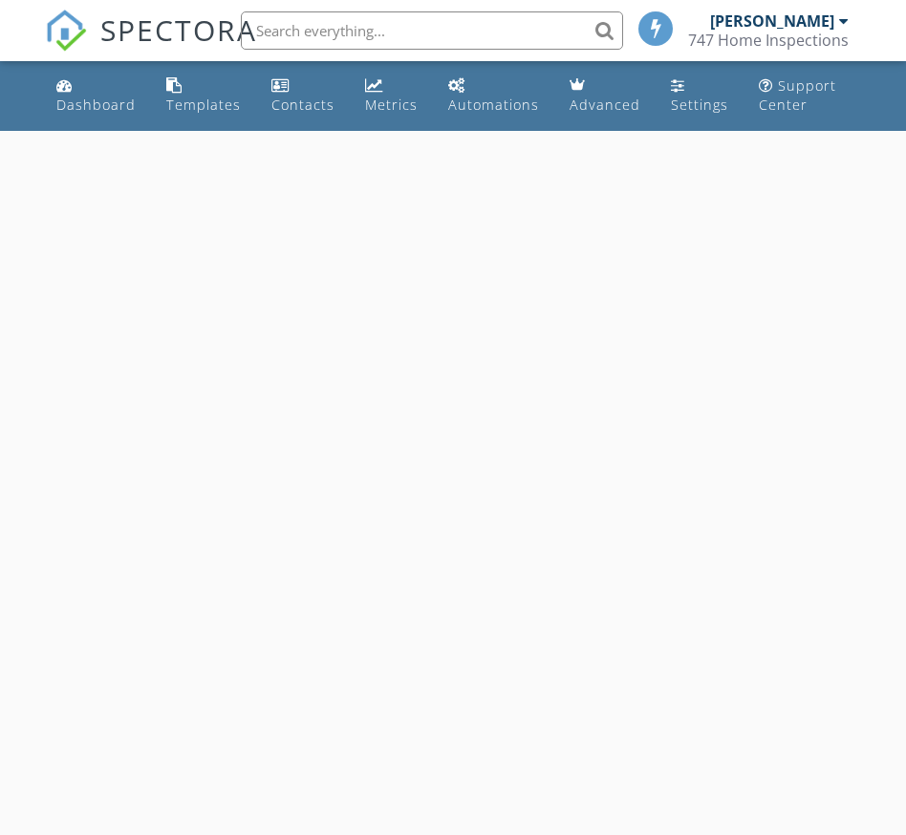
select select "8"
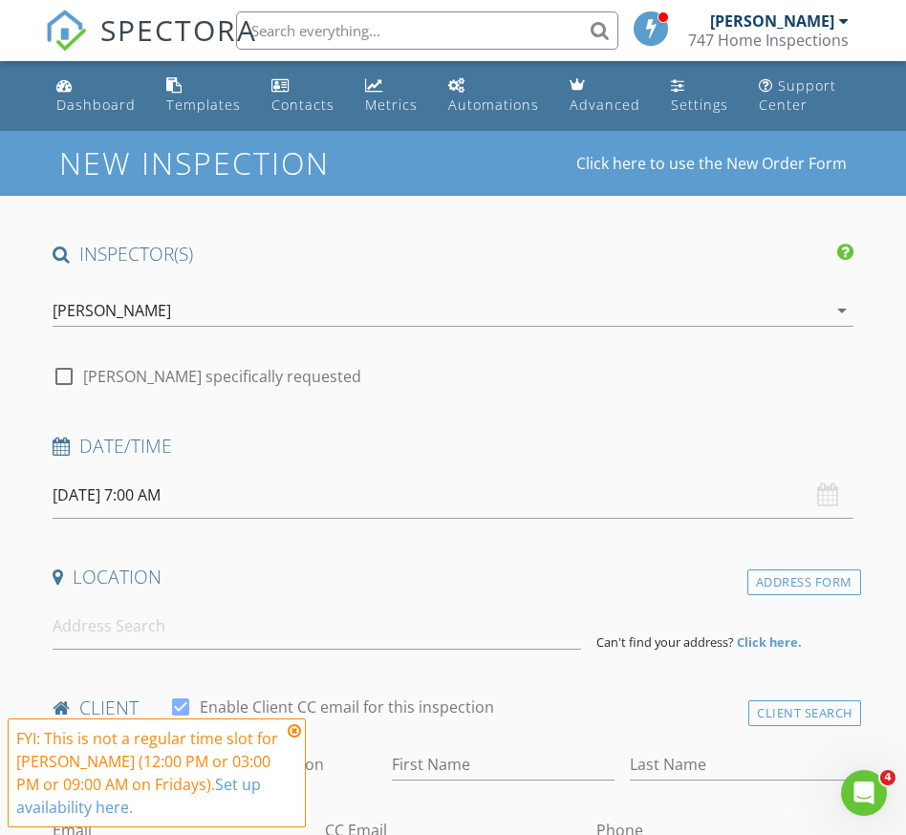
click at [162, 500] on input "[DATE] 7:00 AM" at bounding box center [453, 495] width 800 height 47
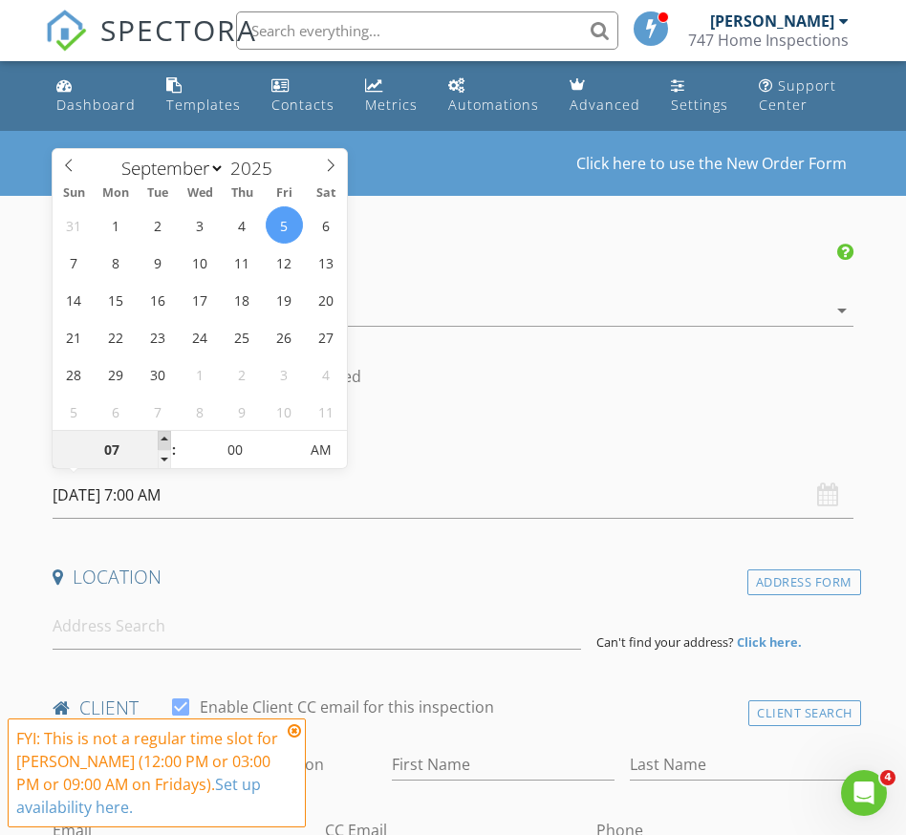
type input "08"
type input "[DATE] 8:00 AM"
click at [164, 435] on span at bounding box center [164, 440] width 13 height 19
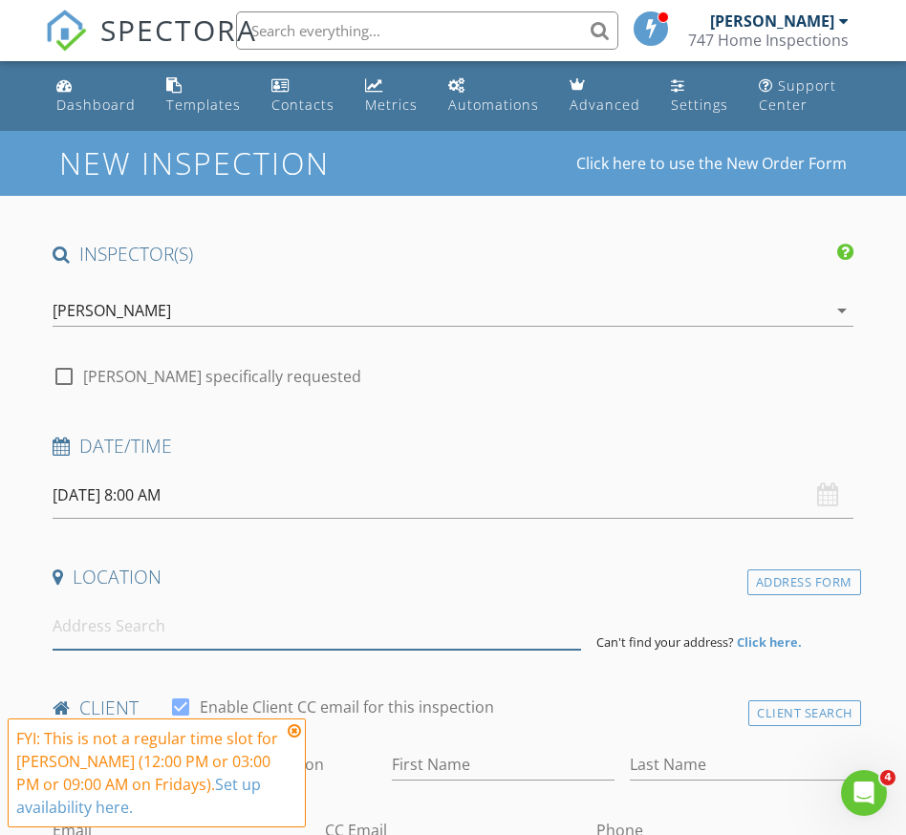
click at [146, 633] on input at bounding box center [317, 626] width 528 height 47
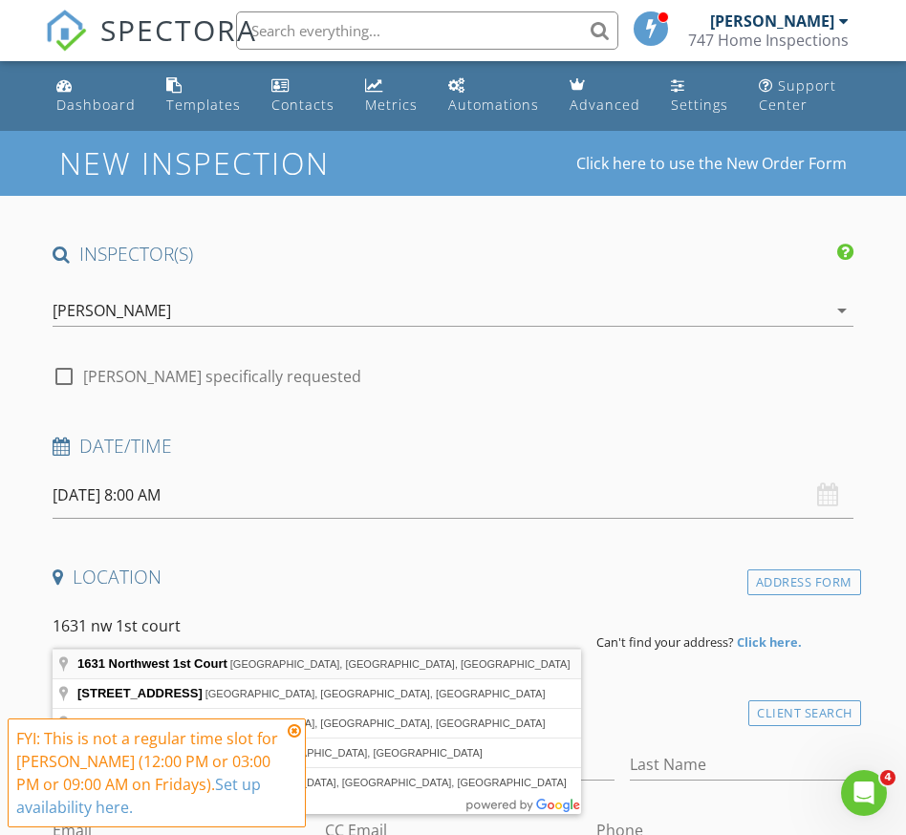
type input "[STREET_ADDRESS]"
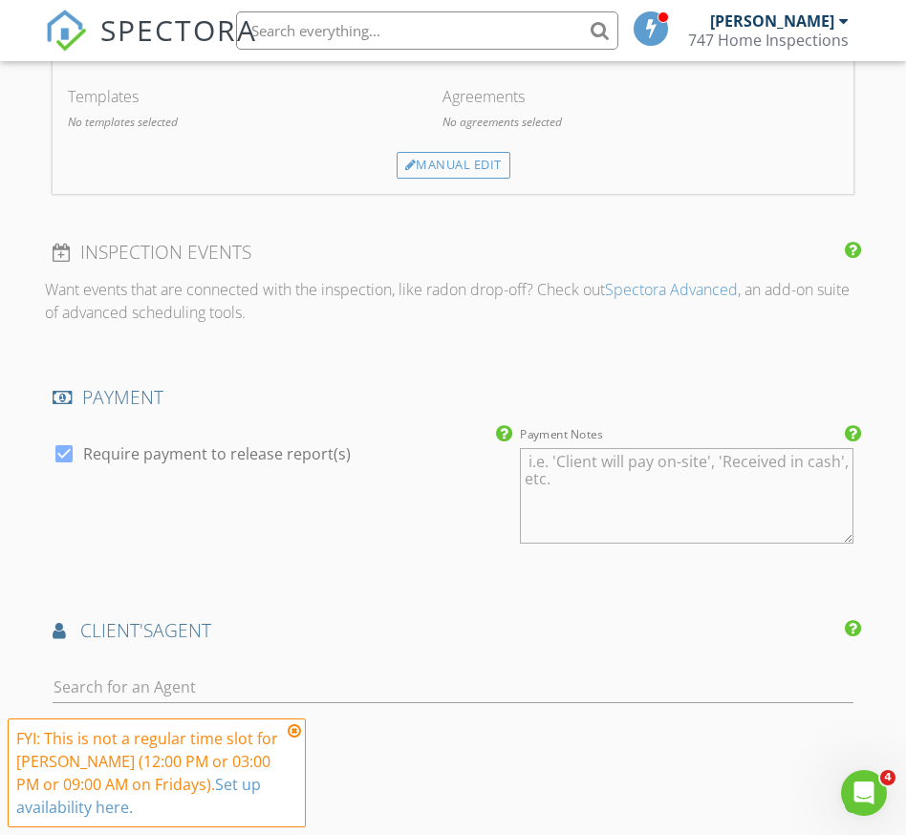
scroll to position [1261, 0]
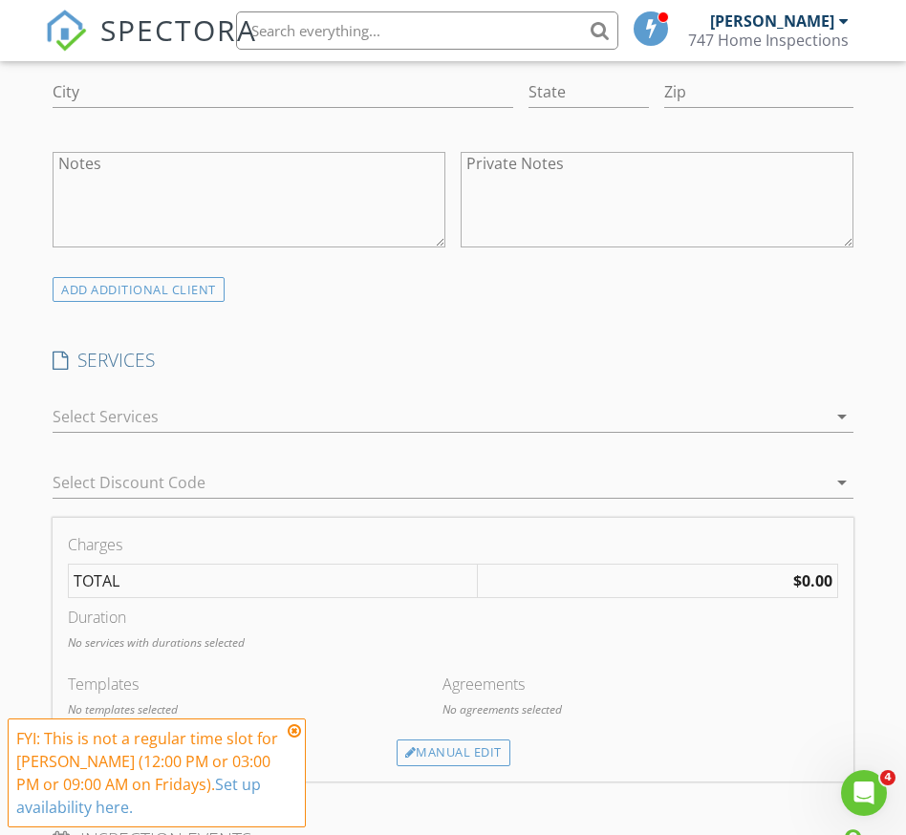
click at [271, 417] on div at bounding box center [439, 416] width 773 height 31
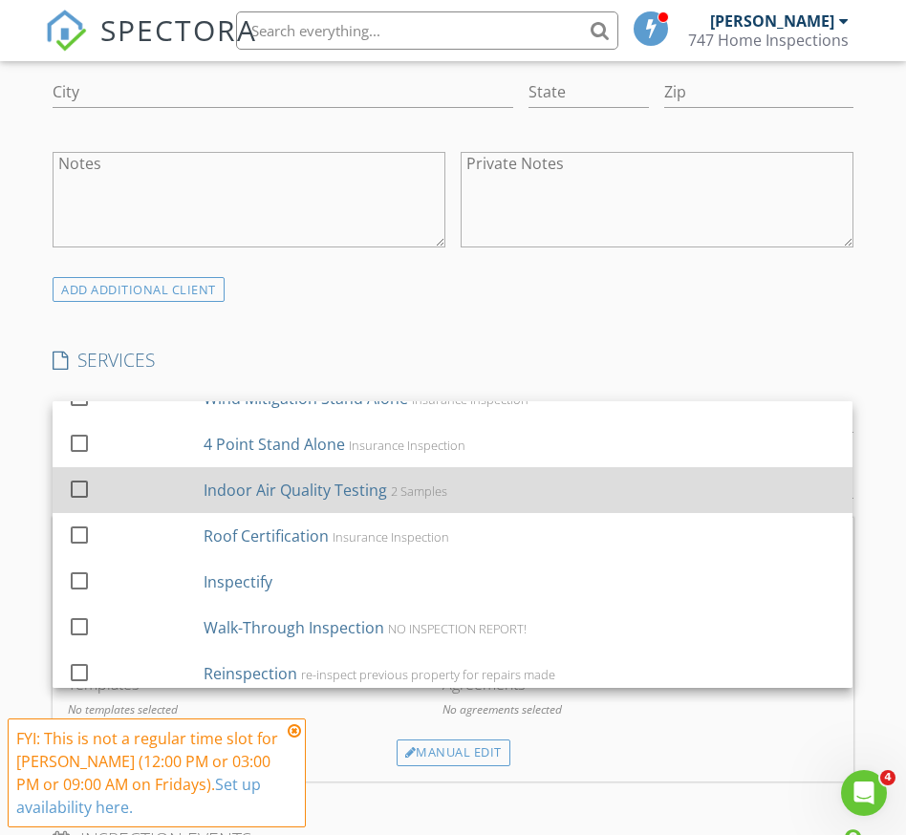
scroll to position [264, 0]
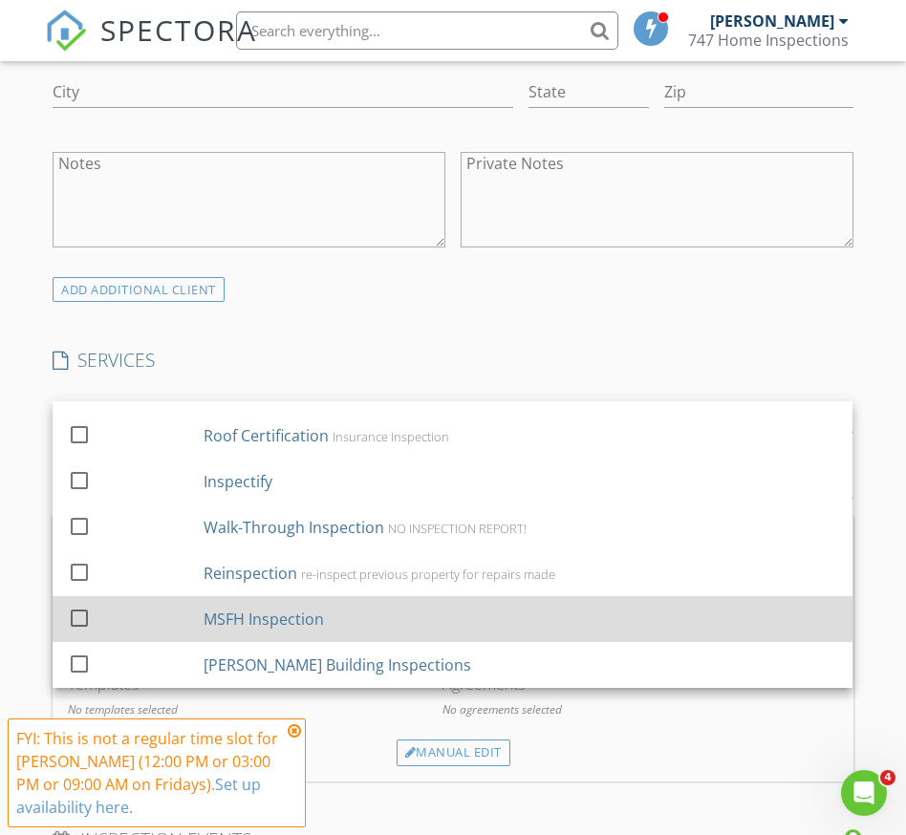
click at [291, 620] on div "MSFH Inspection" at bounding box center [265, 619] width 120 height 23
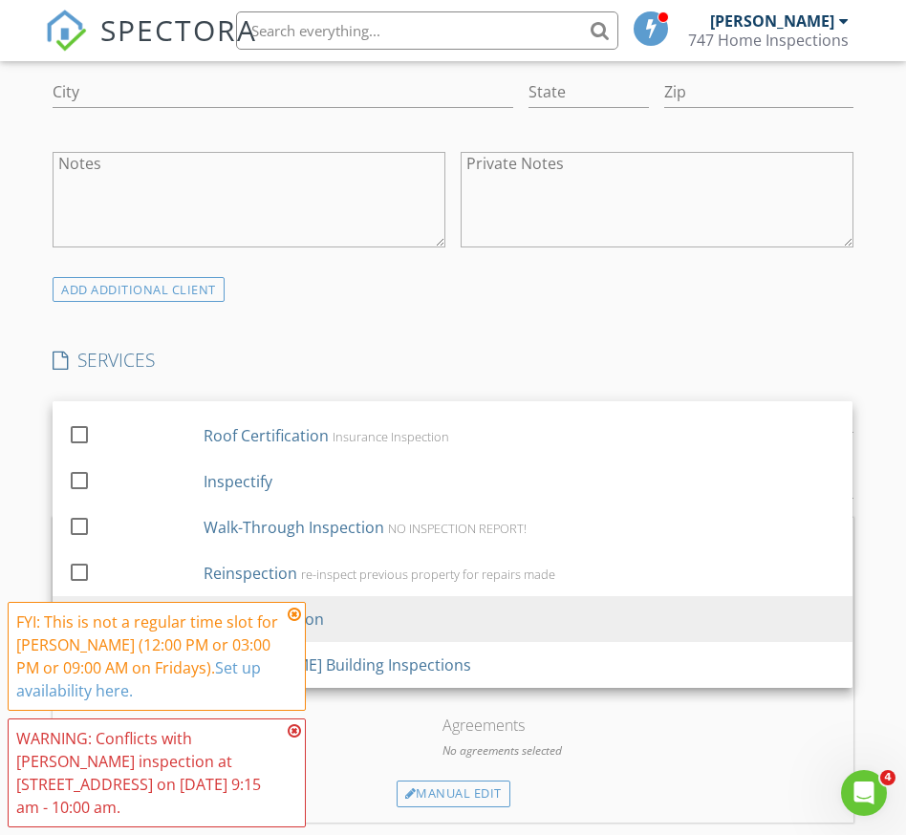
click at [39, 360] on div "New Inspection Click here to use the New Order Form INSPECTOR(S) check_box Alex…" at bounding box center [453, 630] width 906 height 3523
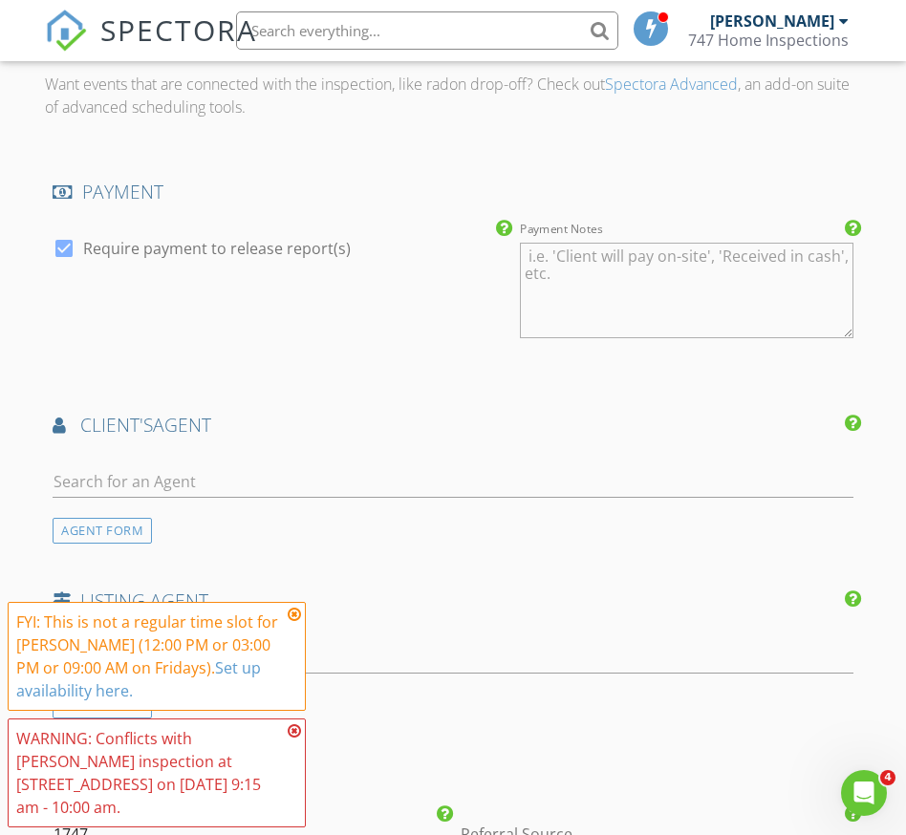
scroll to position [2811, 0]
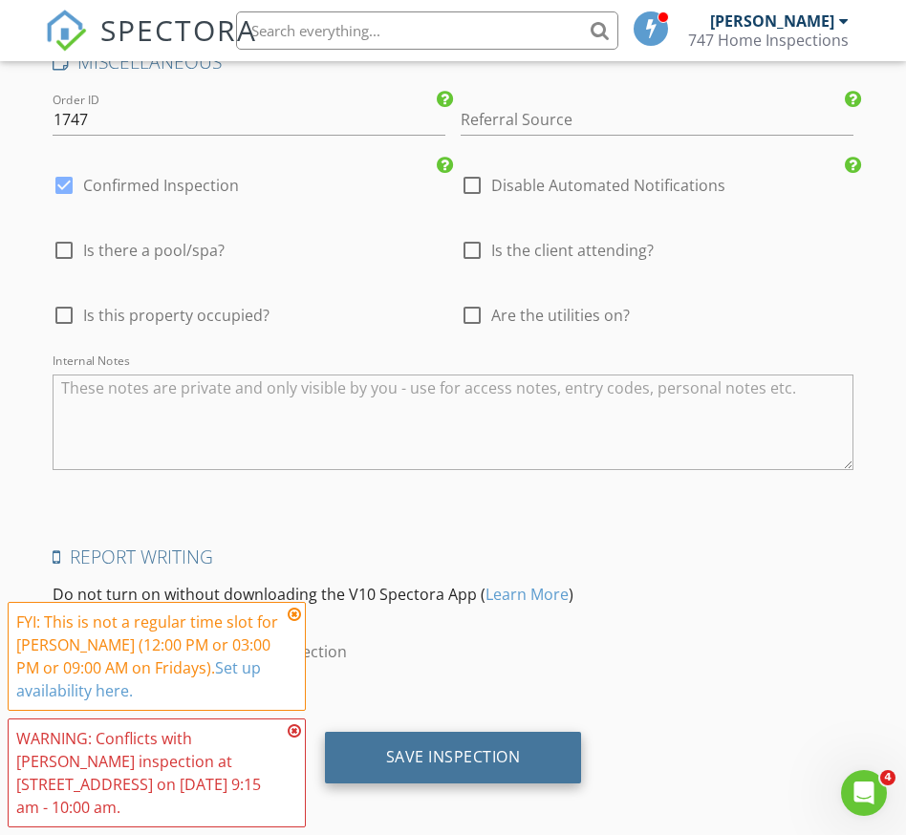
click at [489, 750] on div "Save Inspection" at bounding box center [453, 756] width 135 height 19
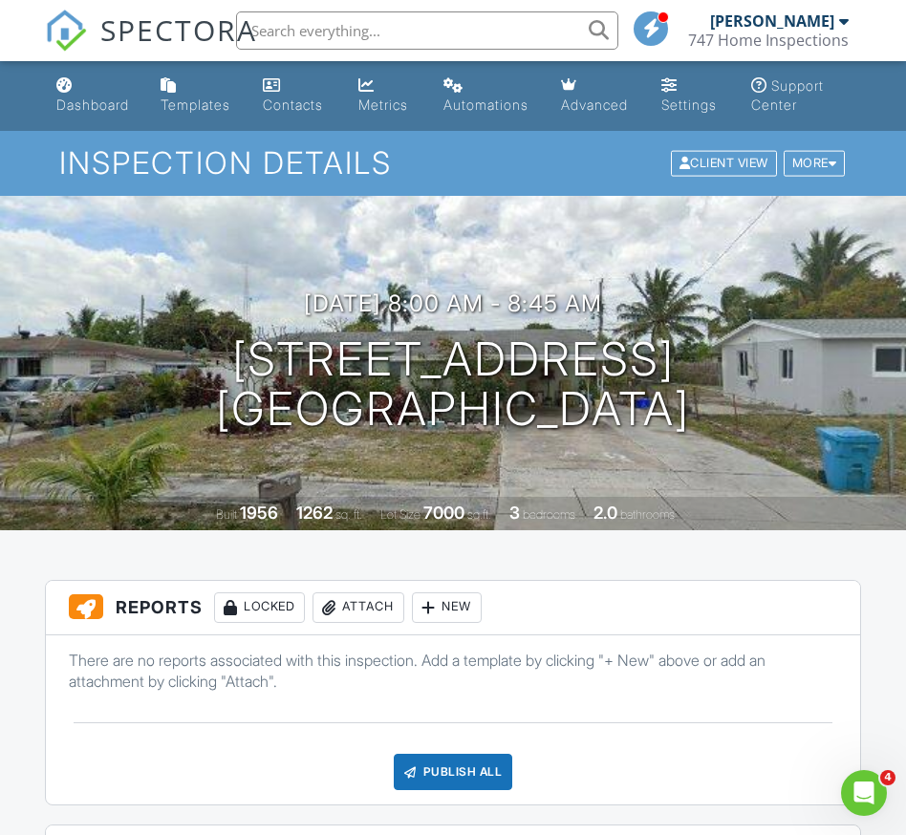
click at [531, 34] on input "text" at bounding box center [427, 30] width 382 height 38
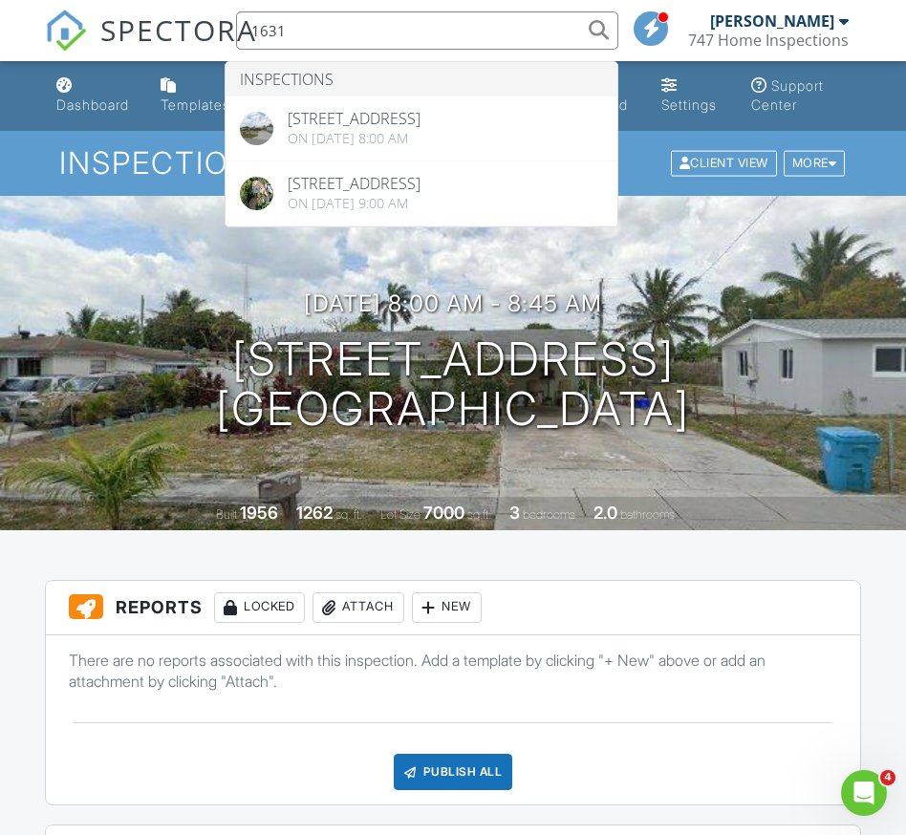
type input "1631"
click at [75, 33] on img at bounding box center [66, 31] width 42 height 42
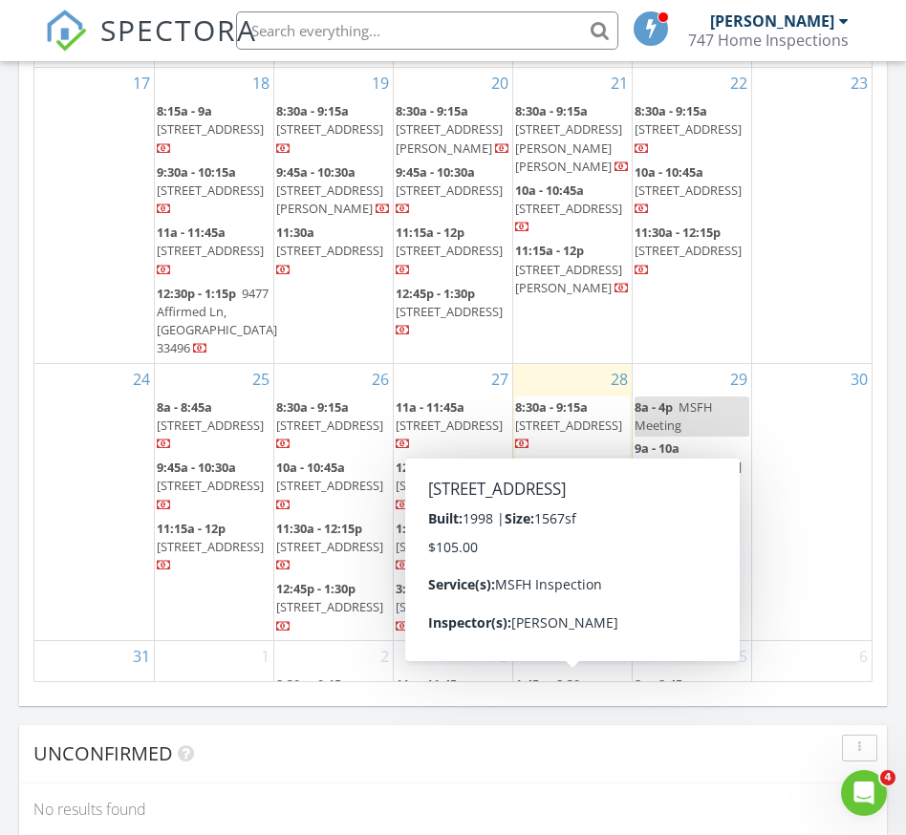
scroll to position [838, 0]
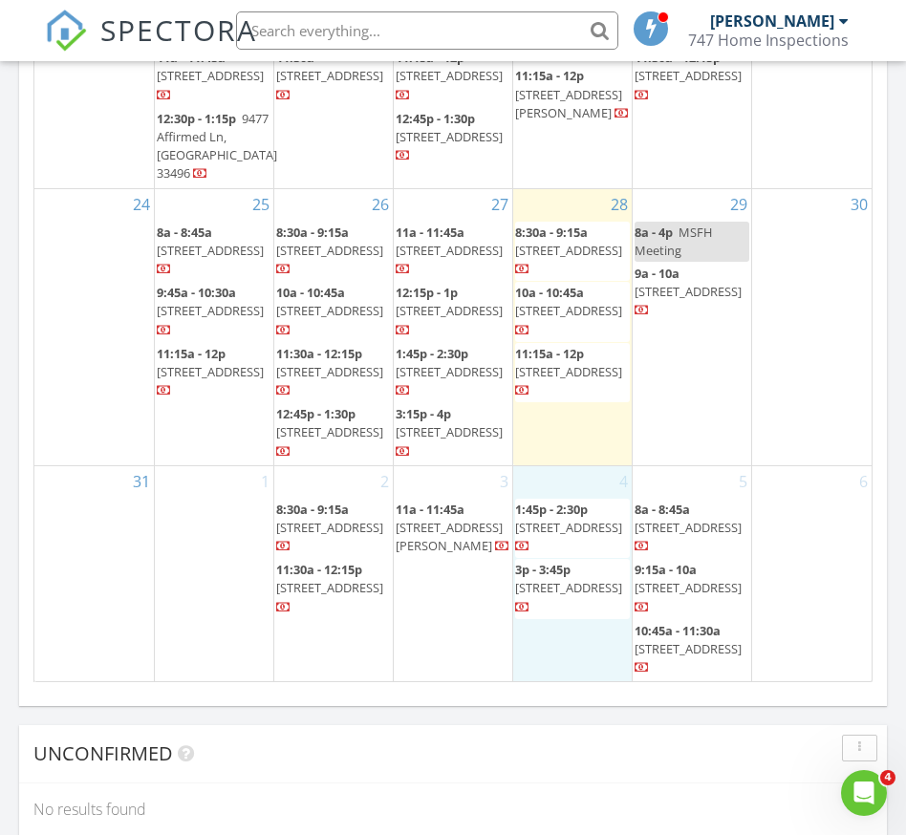
click at [572, 649] on div "4 1:45p - 2:30p 7327 Demedici Cir, Delray Beach 33446 3p - 3:45p 7605 Doubleton…" at bounding box center [572, 574] width 119 height 216
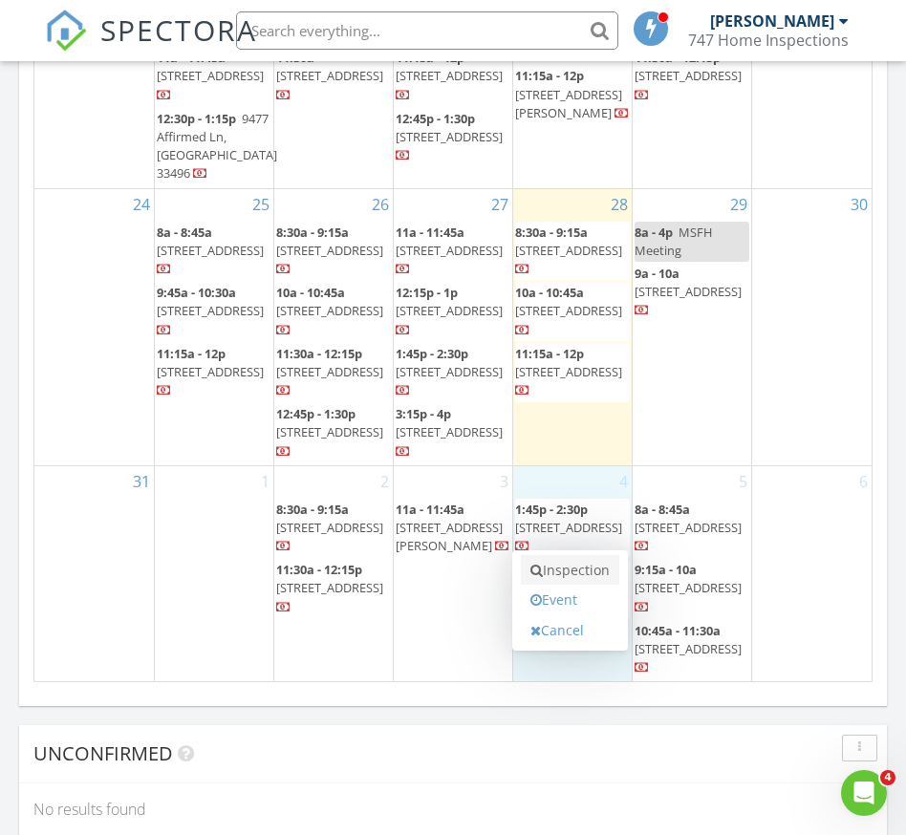
click at [586, 577] on link "Inspection" at bounding box center [570, 570] width 98 height 31
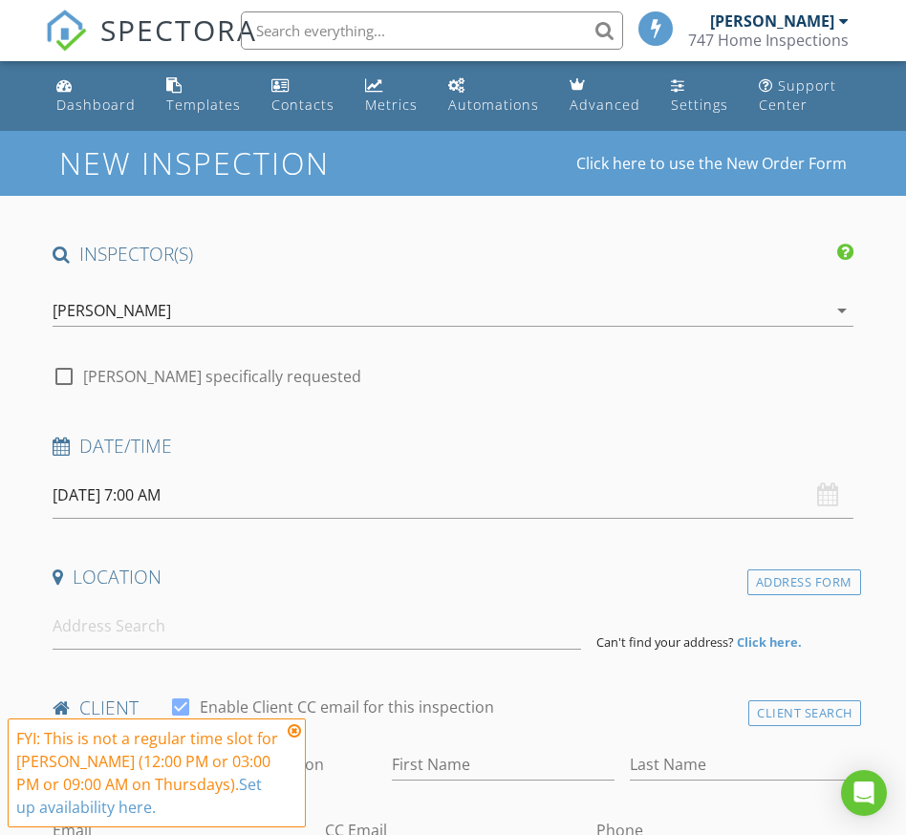
select select "8"
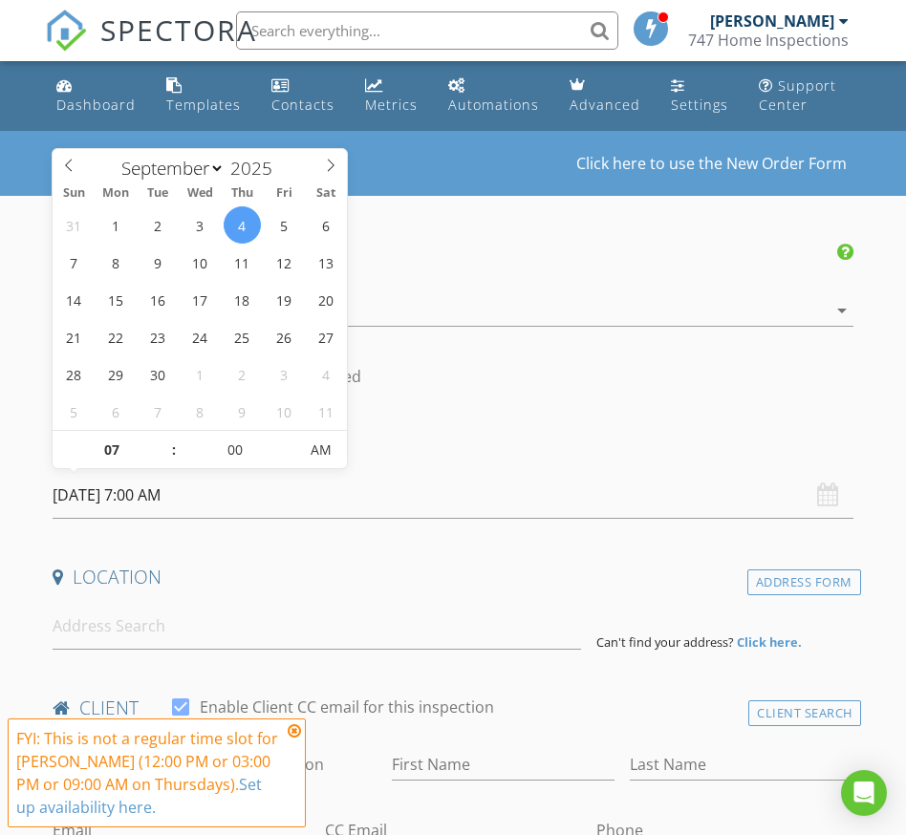
click at [191, 494] on input "09/04/2025 7:00 AM" at bounding box center [453, 495] width 800 height 47
type input "09/04/2025 8:00 AM"
type input "08"
click at [162, 440] on span at bounding box center [164, 440] width 13 height 19
type input "09/04/2025 9:00 AM"
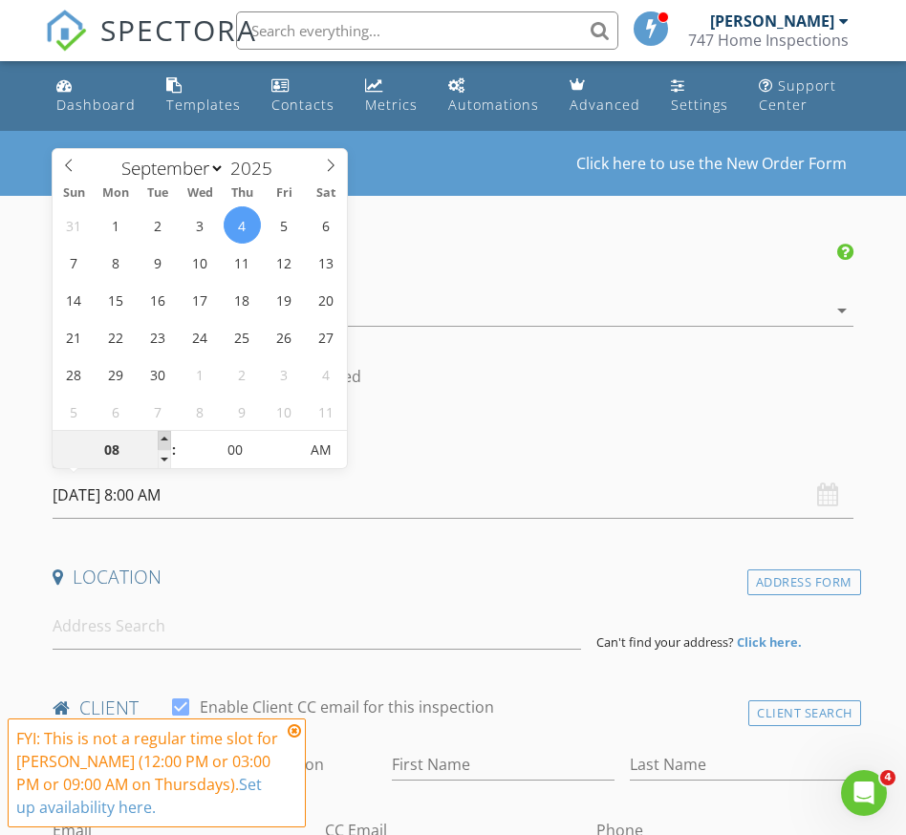
type input "09"
click at [162, 440] on span at bounding box center [164, 440] width 13 height 19
type input "09/04/2025 10:00 AM"
type input "10"
click at [162, 440] on span at bounding box center [164, 440] width 13 height 19
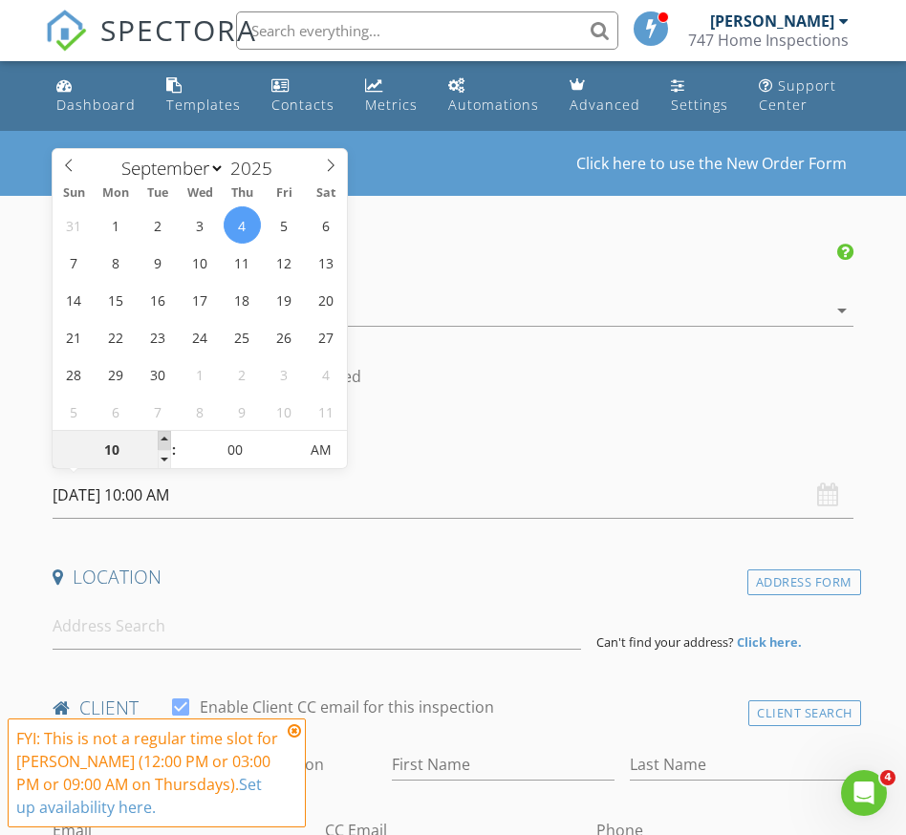
type input "09/04/2025 11:00 AM"
type input "11"
click at [162, 440] on span at bounding box center [164, 440] width 13 height 19
type input "09/04/2025 12:00 PM"
type input "12"
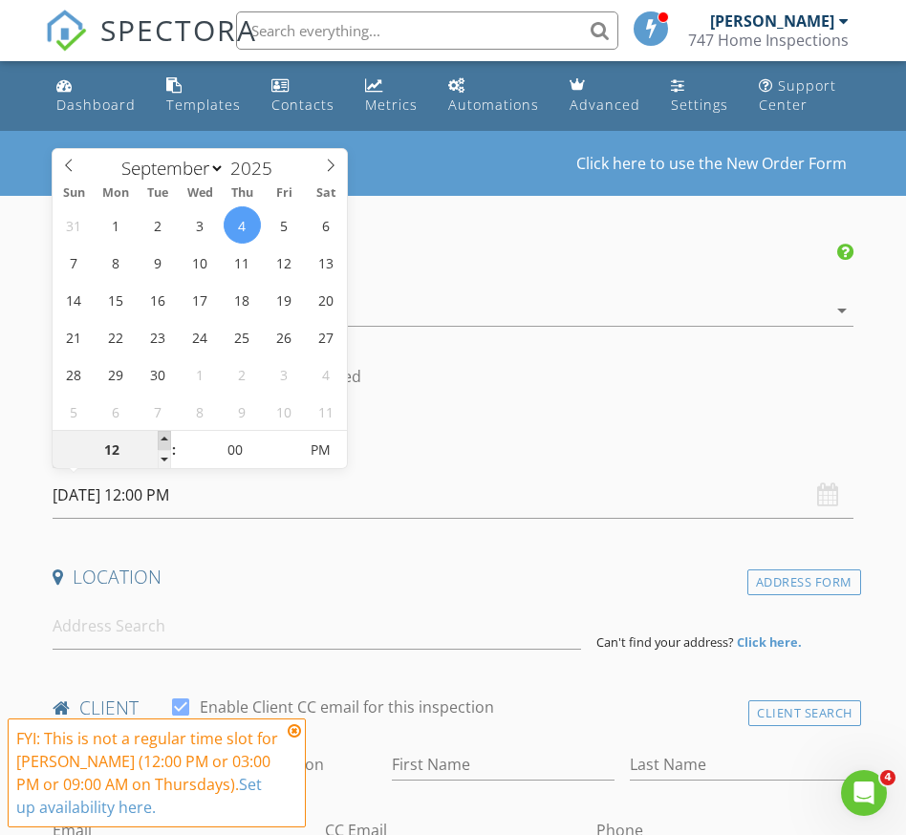
click at [162, 440] on span at bounding box center [164, 440] width 13 height 19
click at [294, 434] on span "AM" at bounding box center [320, 450] width 53 height 38
type input "09/04/2025 12:05 PM"
type input "05"
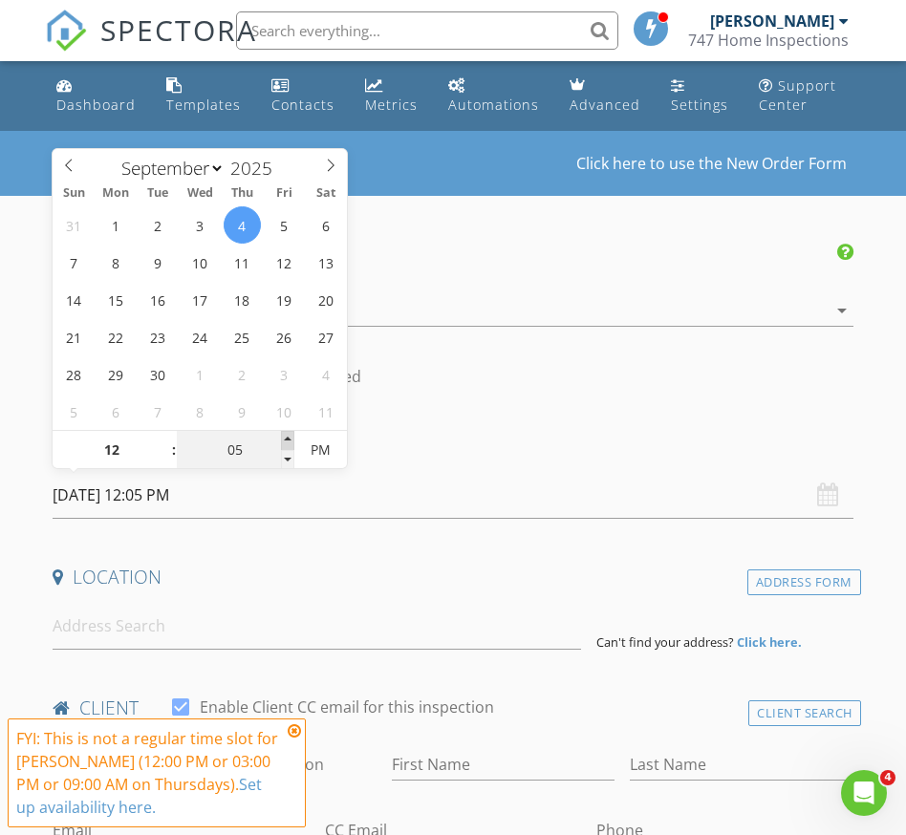
click at [289, 436] on span at bounding box center [287, 440] width 13 height 19
type input "09/04/2025 12:10 PM"
type input "10"
click at [289, 436] on span at bounding box center [287, 440] width 13 height 19
type input "09/04/2025 12:15 PM"
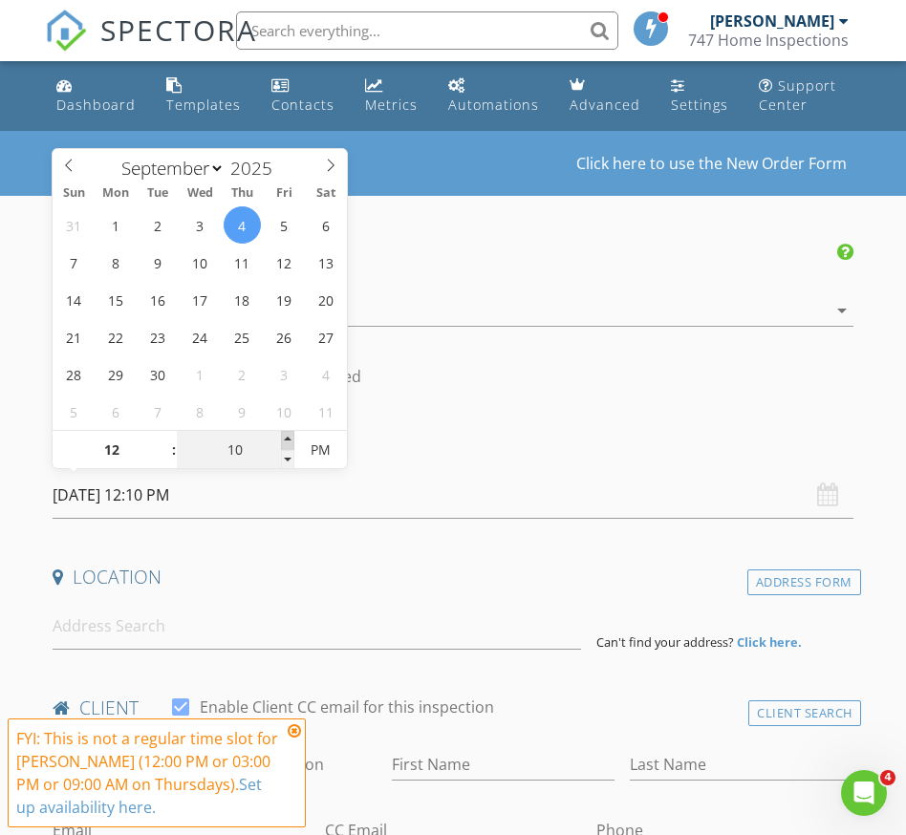
type input "15"
click at [289, 436] on span at bounding box center [287, 440] width 13 height 19
type input "09/04/2025 12:20 PM"
type input "20"
click at [289, 436] on span at bounding box center [287, 440] width 13 height 19
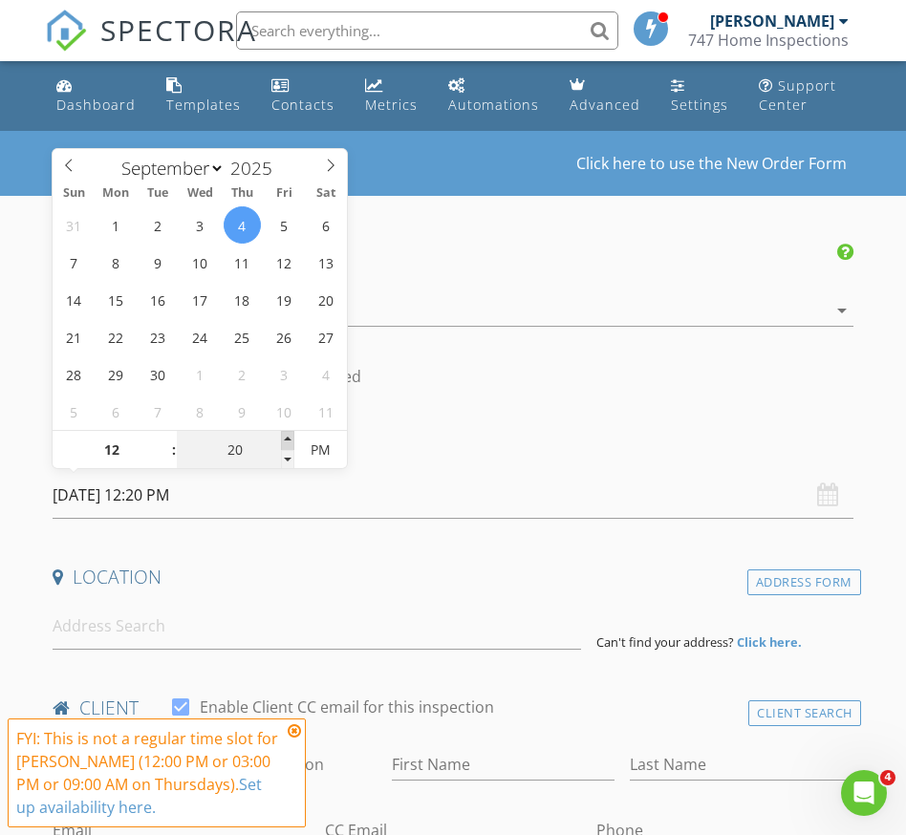
type input "09/04/2025 12:25 PM"
type input "25"
click at [289, 436] on span at bounding box center [287, 440] width 13 height 19
type input "09/04/2025 12:30 PM"
type input "30"
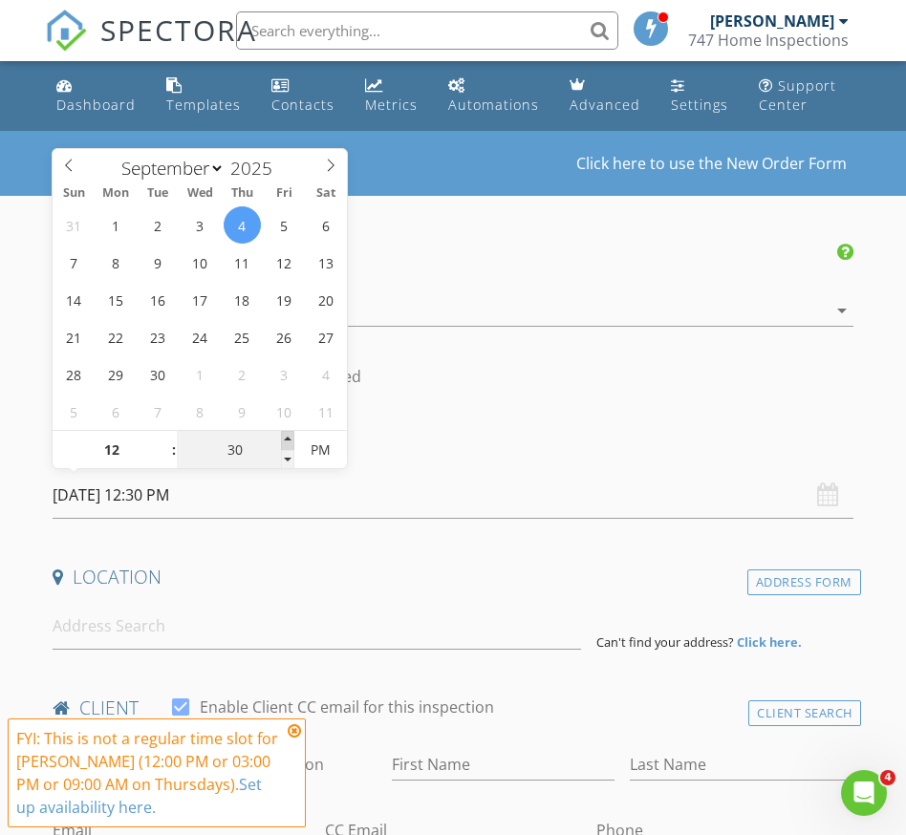
click at [289, 436] on span at bounding box center [287, 440] width 13 height 19
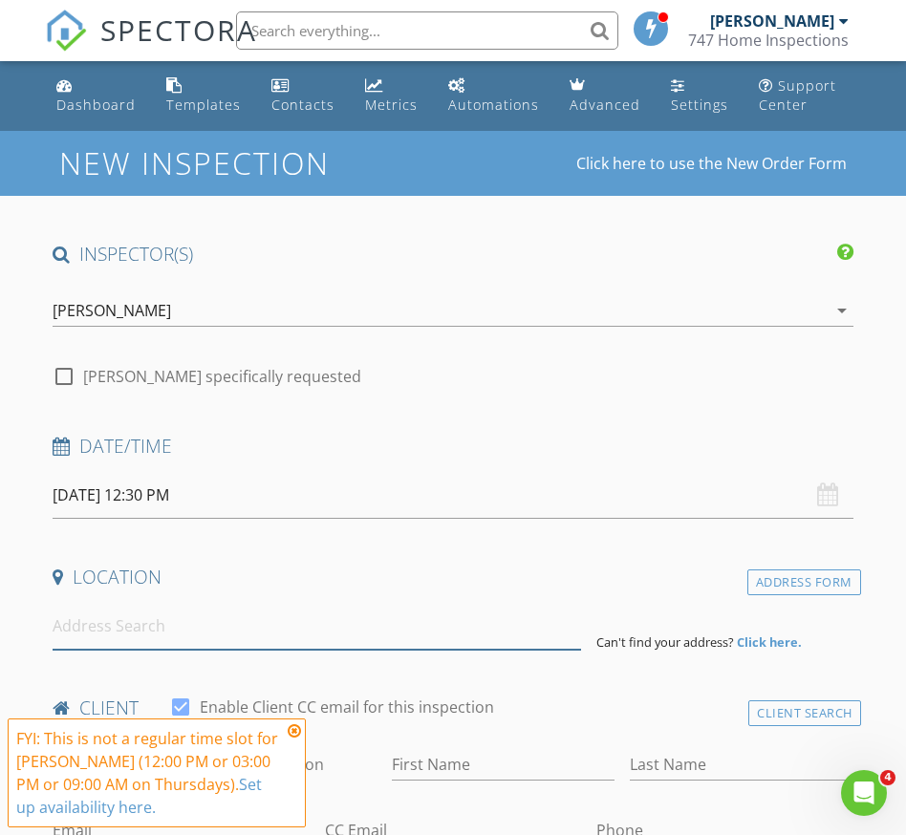
click at [174, 621] on input at bounding box center [317, 626] width 528 height 47
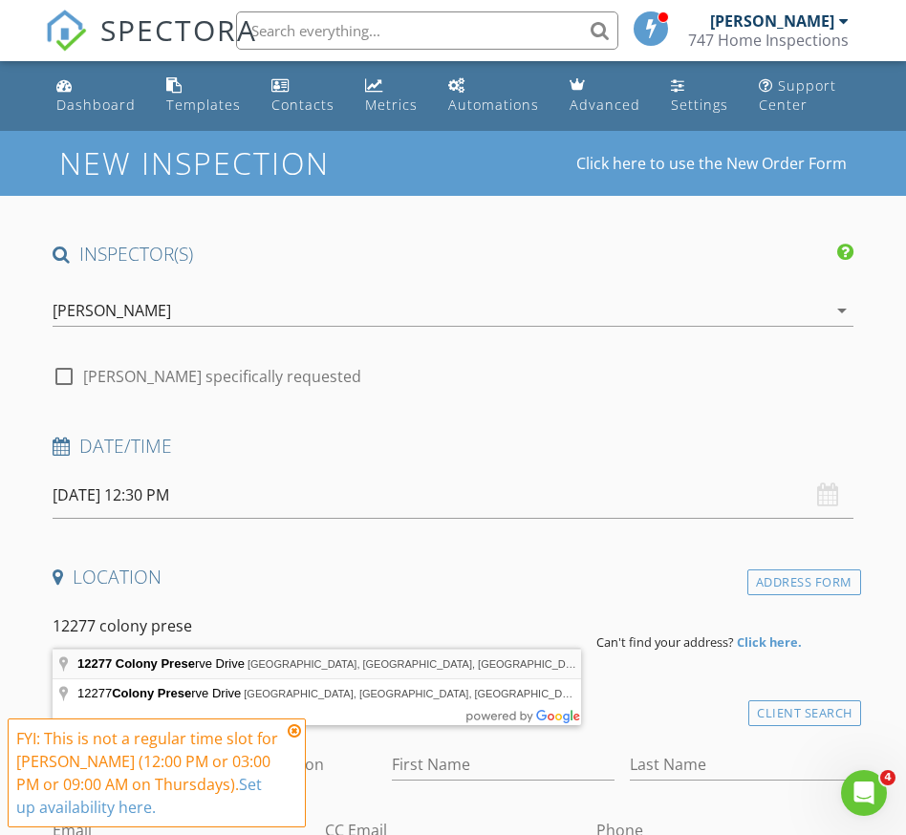
type input "12277 Colony Preserve Drive, Boynton Beach, FL, USA"
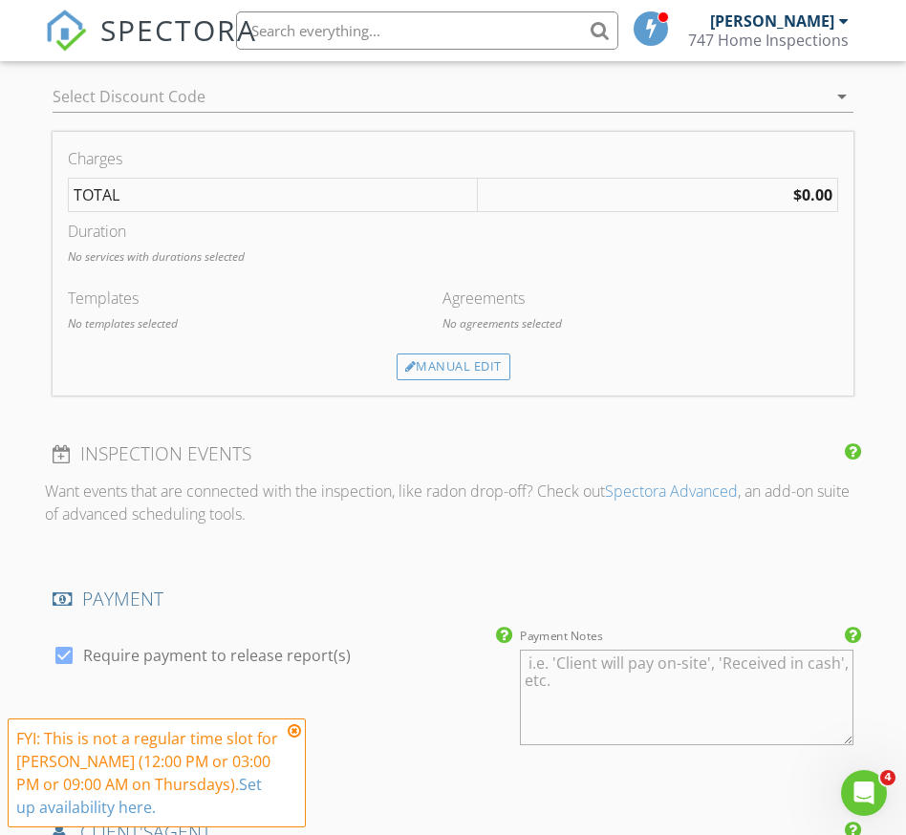
scroll to position [1157, 0]
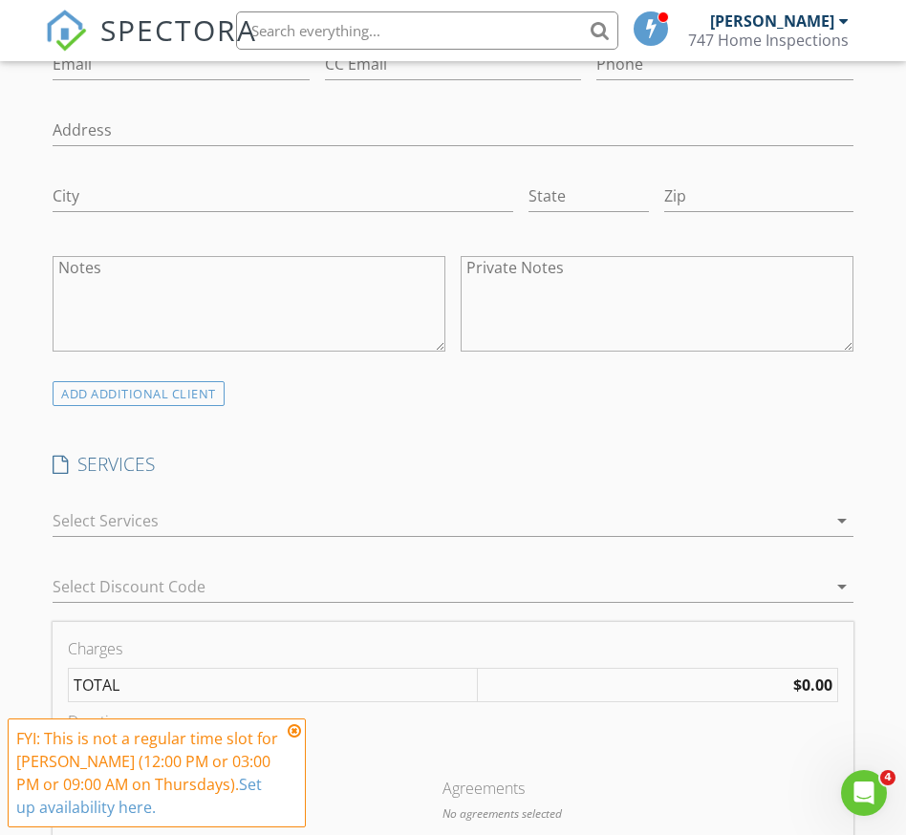
click at [210, 514] on div at bounding box center [439, 521] width 773 height 31
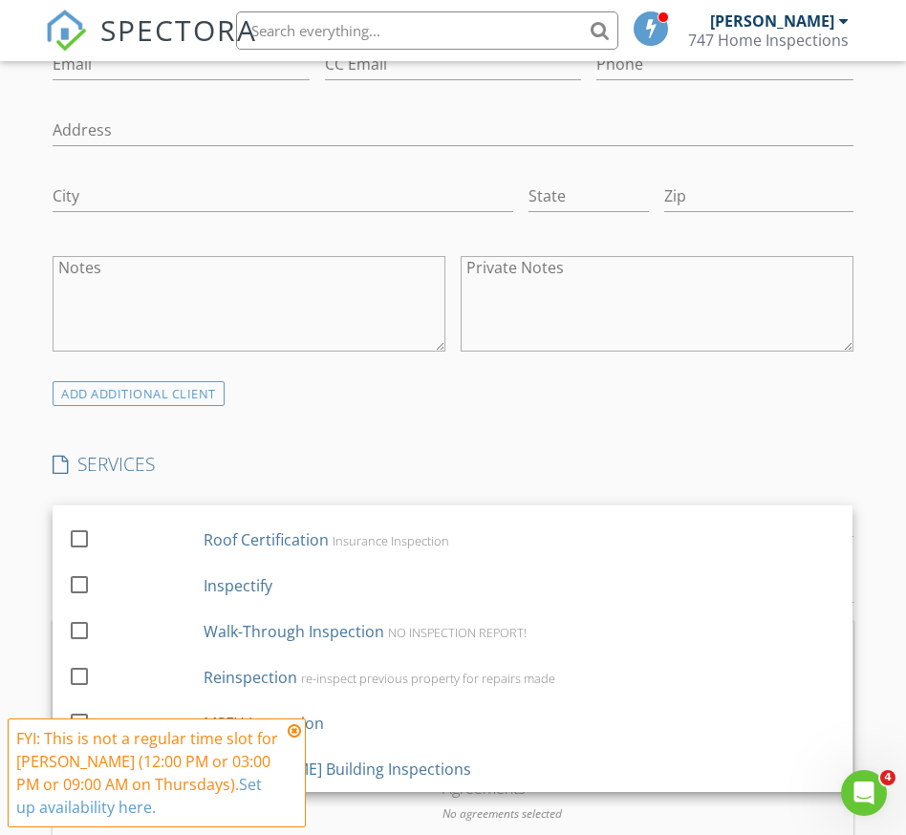
scroll to position [1474, 0]
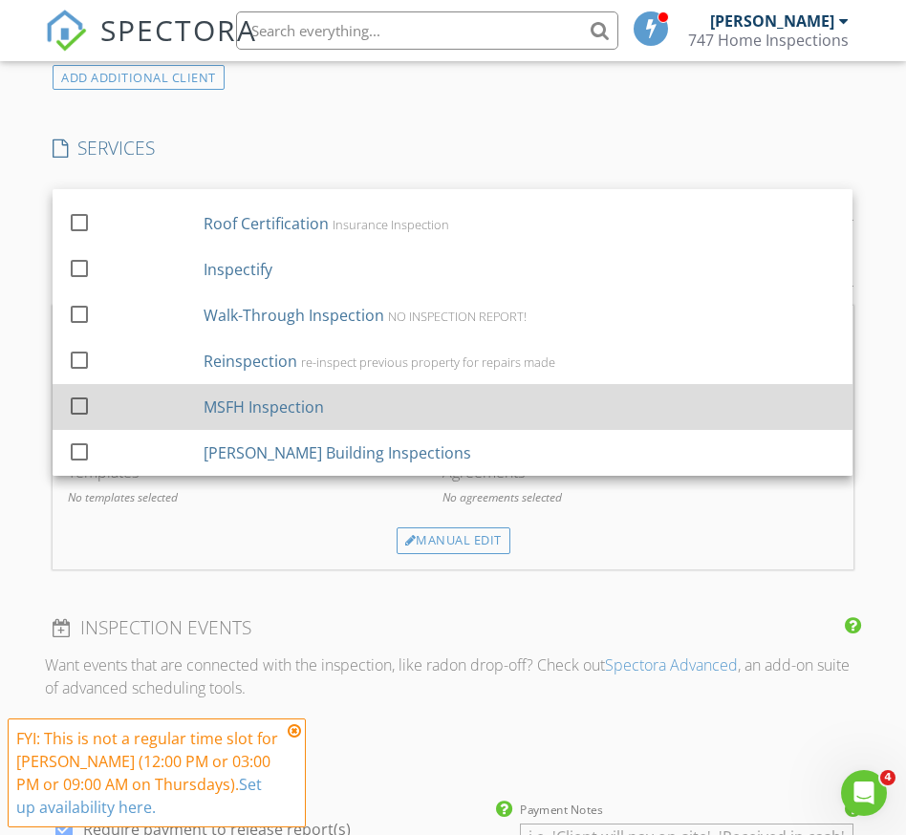
click at [286, 396] on div "MSFH Inspection" at bounding box center [265, 407] width 120 height 23
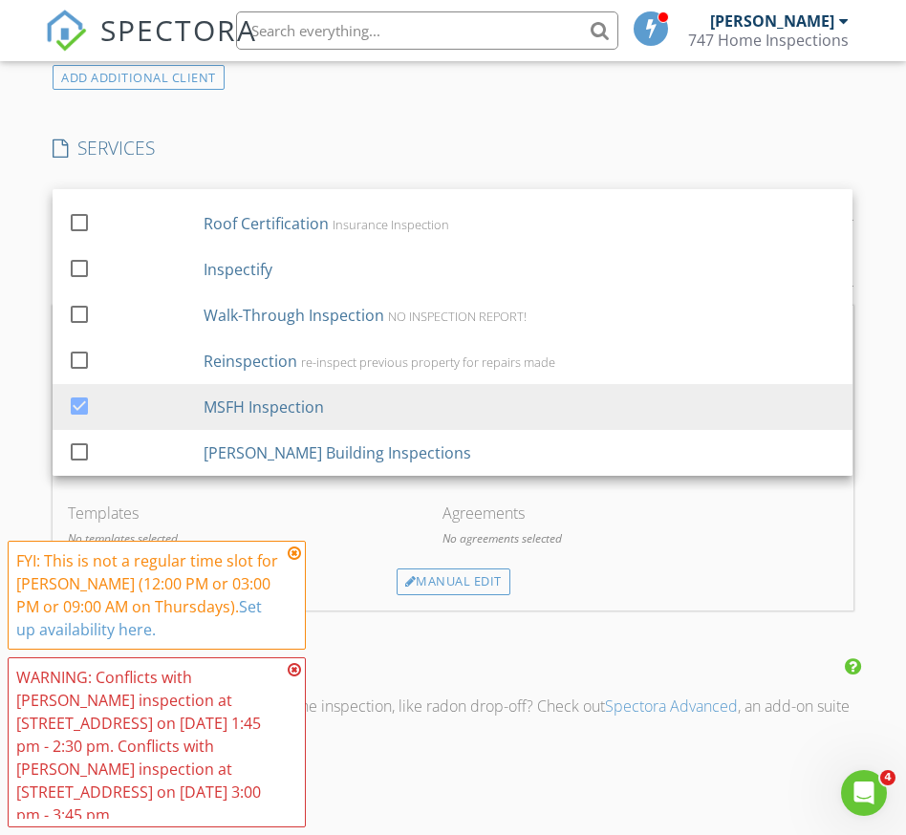
click at [26, 428] on div "New Inspection Click here to use the New Order Form INSPECTOR(S) check_box Alex…" at bounding box center [453, 418] width 906 height 3523
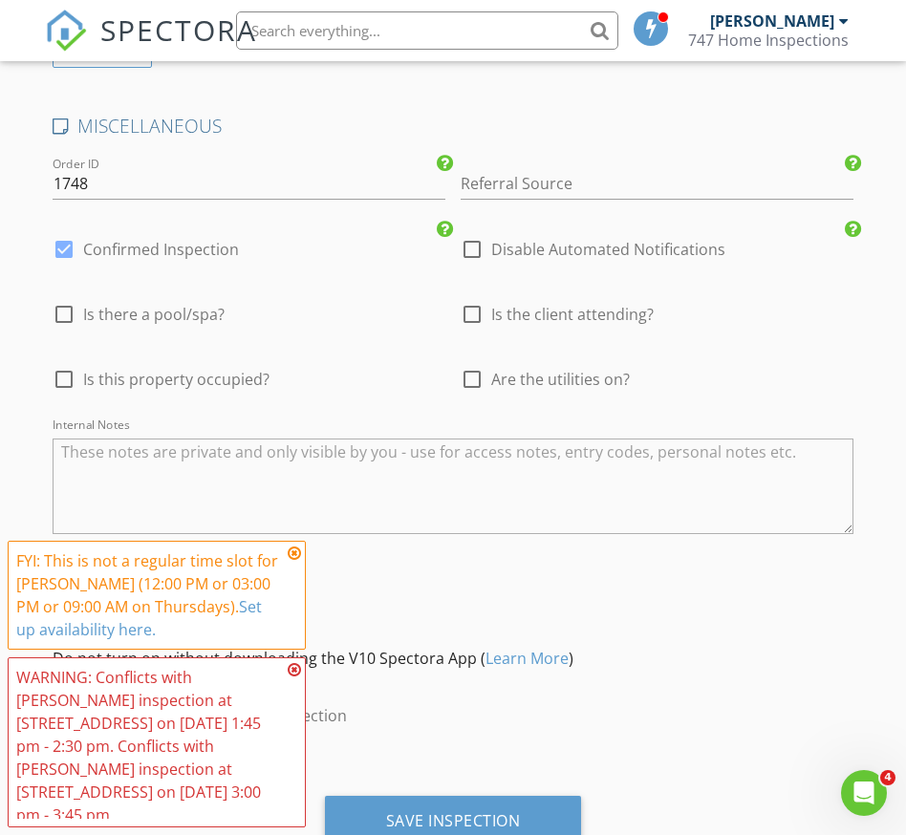
scroll to position [2811, 0]
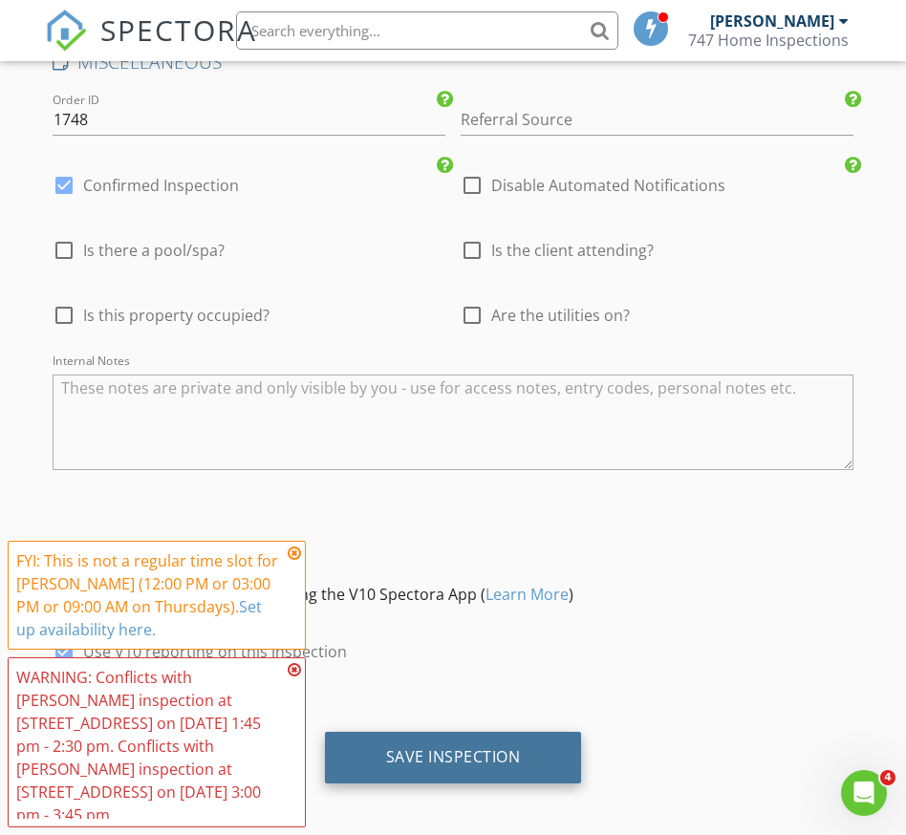
click at [485, 761] on div "Save Inspection" at bounding box center [453, 758] width 257 height 52
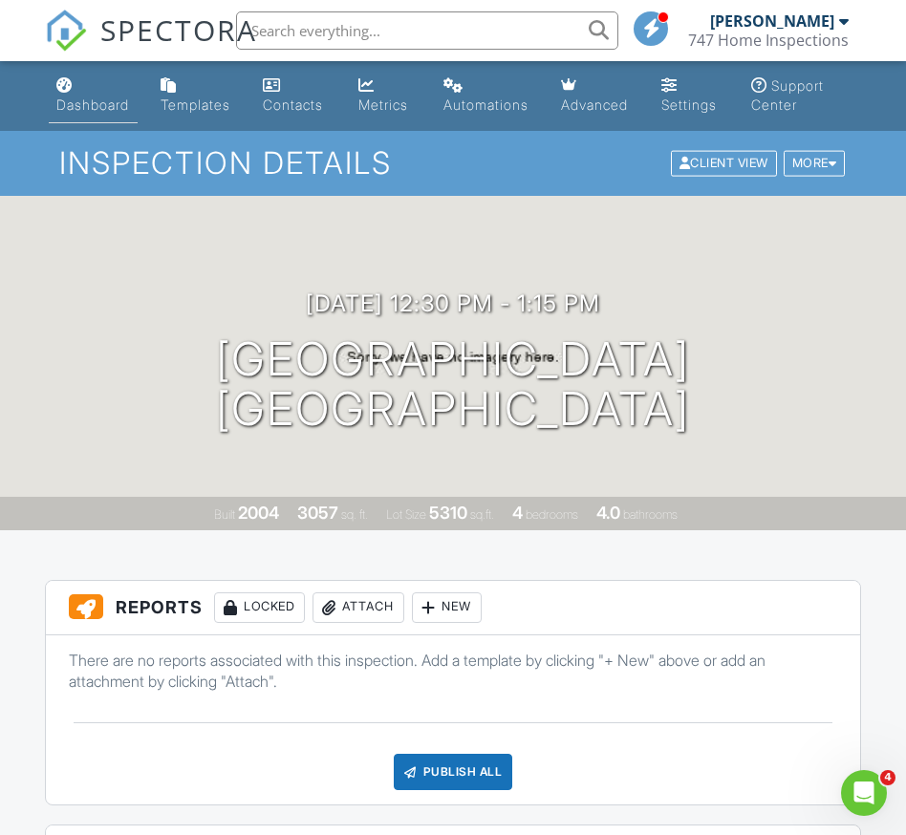
click at [103, 97] on div "Dashboard" at bounding box center [92, 105] width 73 height 16
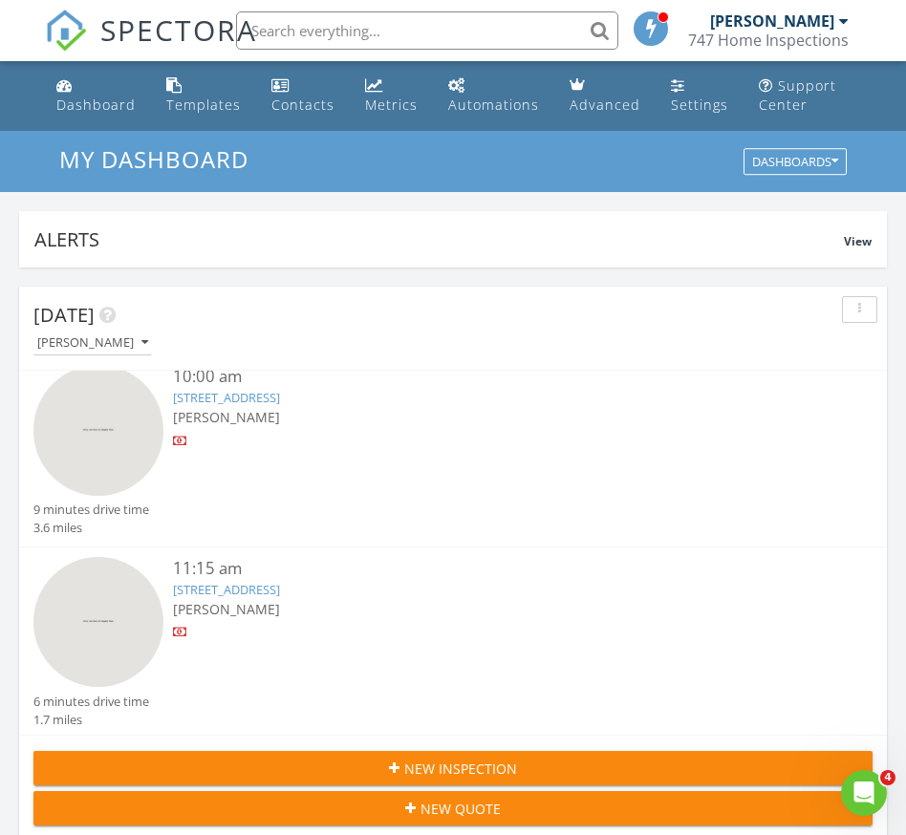
scroll to position [959, 0]
